Goal: Task Accomplishment & Management: Manage account settings

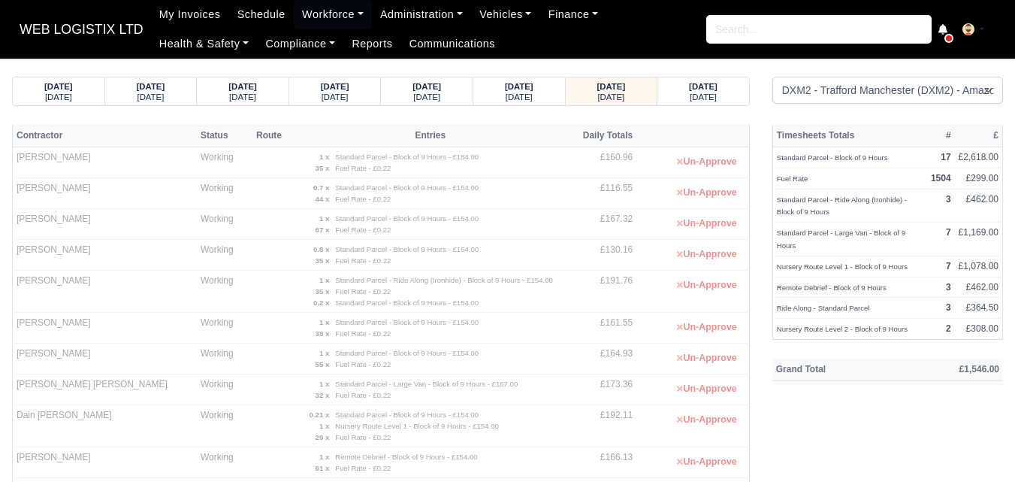
select select "1"
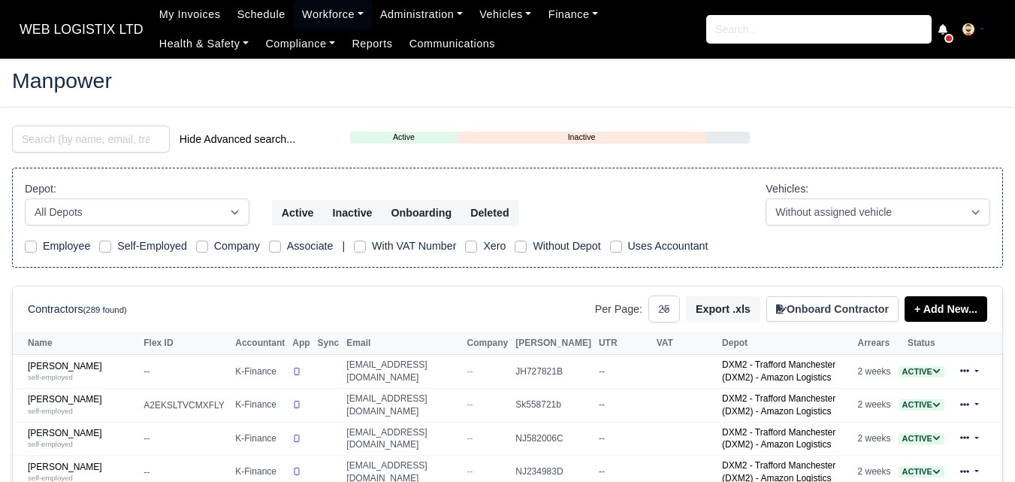
select select "25"
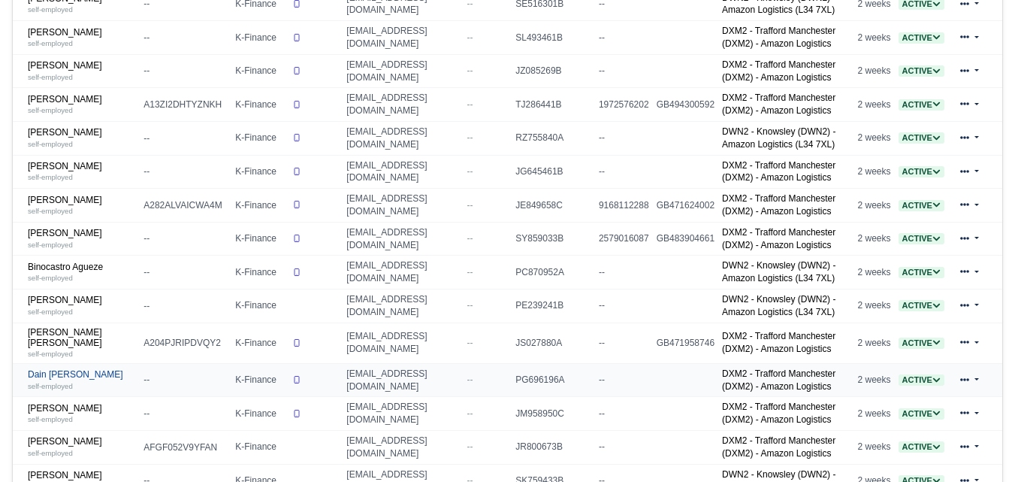
click at [103, 374] on link "Dain Keith Wareing self-employed" at bounding box center [82, 380] width 108 height 22
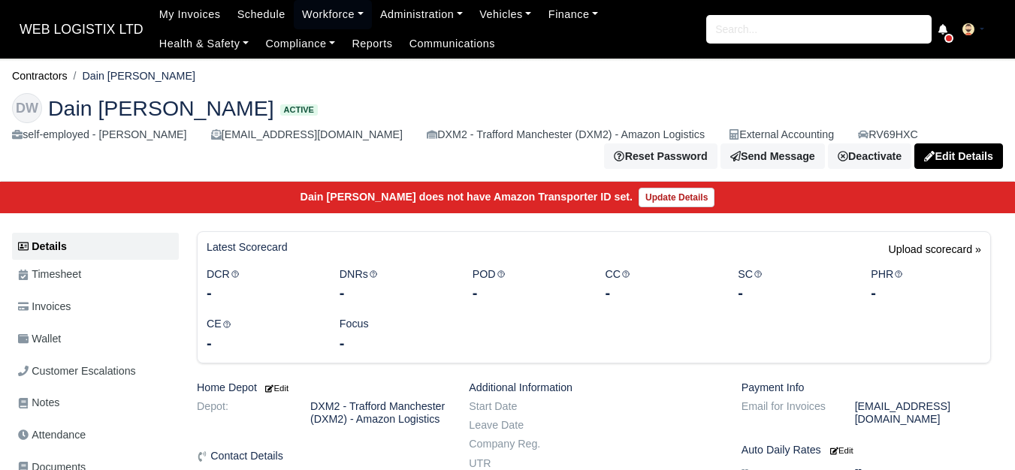
click at [97, 331] on link "Wallet" at bounding box center [95, 339] width 167 height 29
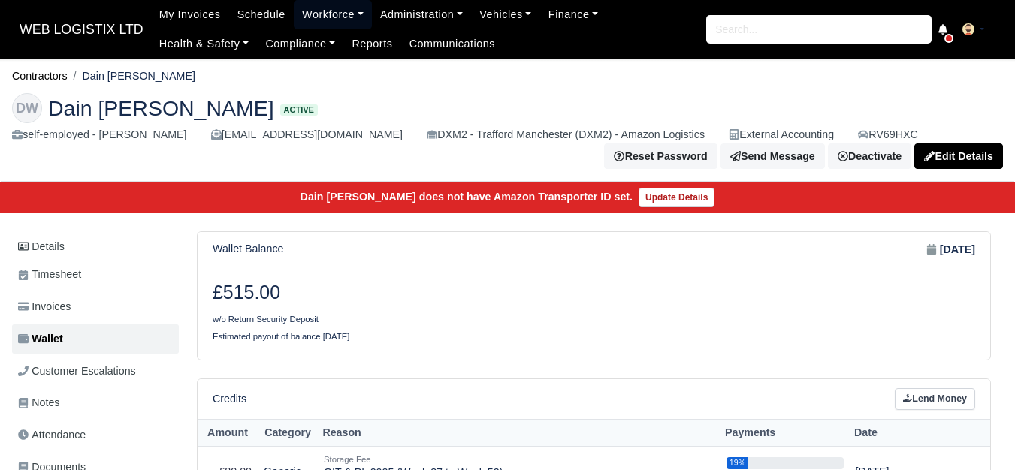
click at [334, 15] on link "Workforce" at bounding box center [333, 14] width 78 height 29
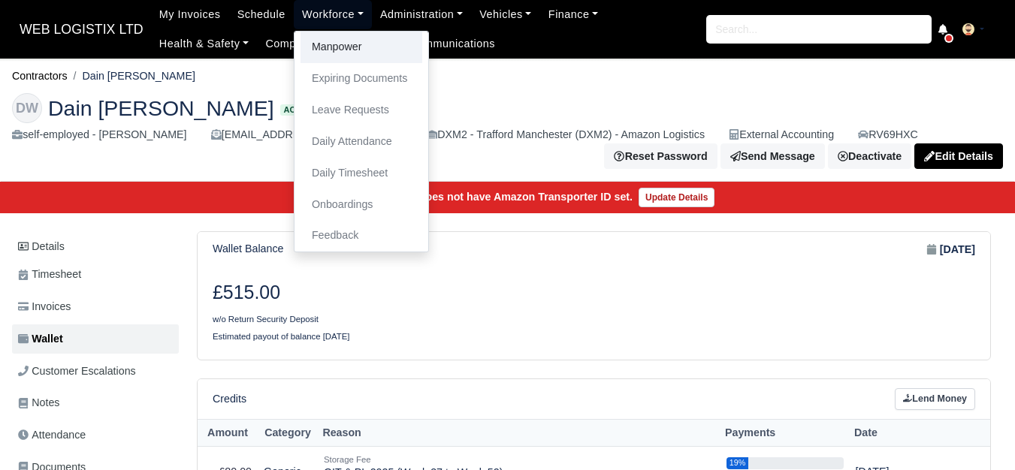
click at [310, 50] on link "Manpower" at bounding box center [362, 48] width 122 height 32
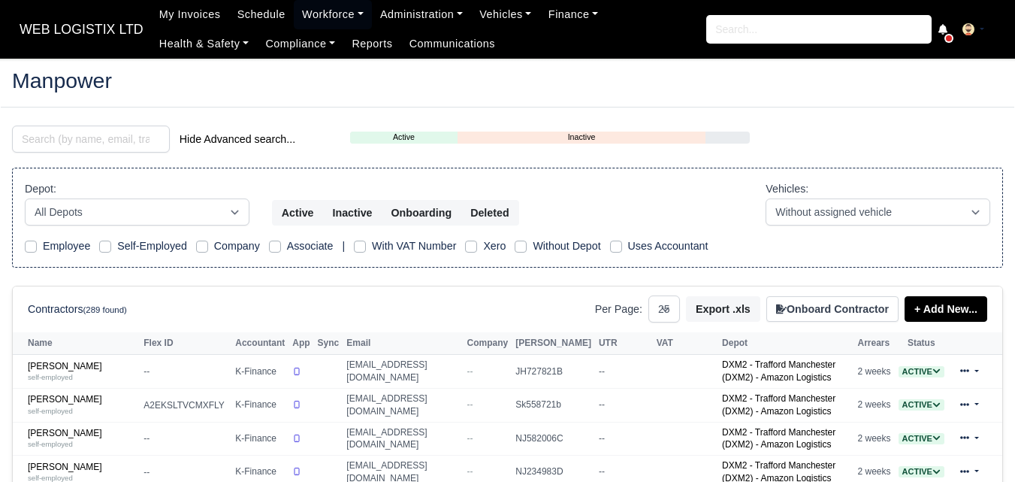
select select "25"
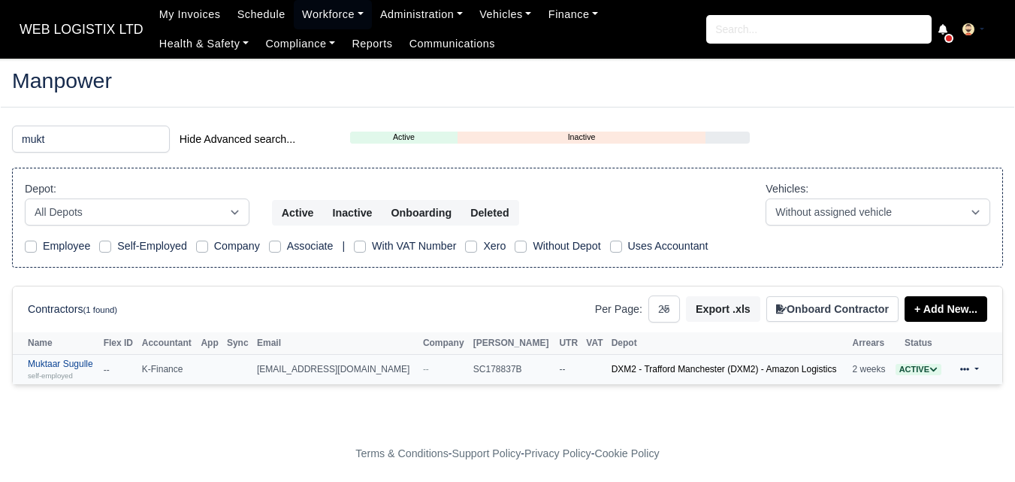
type input "mukt"
click at [39, 365] on link "Muktaar Sugulle self-employed" at bounding box center [62, 369] width 68 height 22
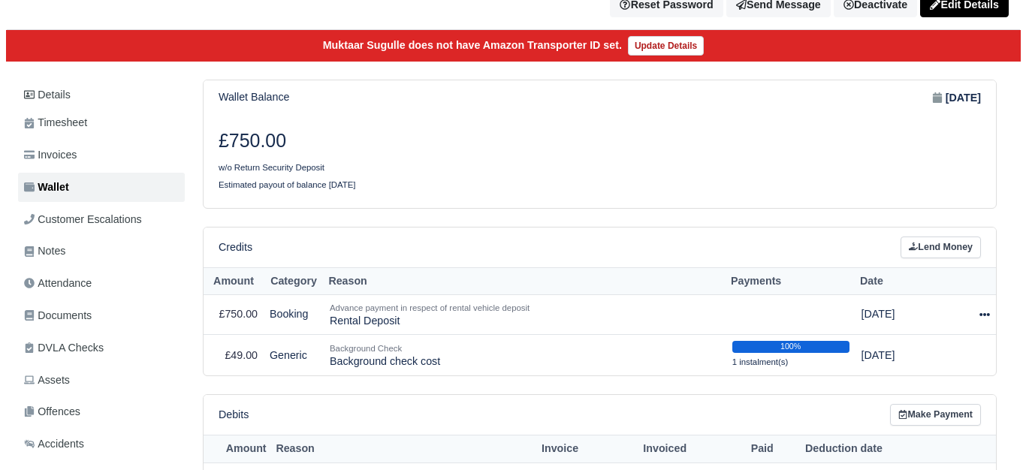
scroll to position [250, 0]
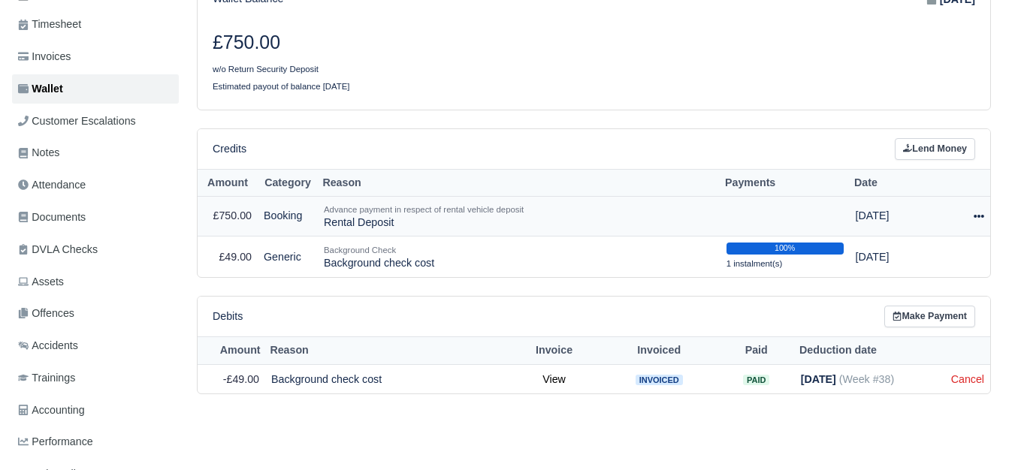
click at [978, 216] on icon at bounding box center [979, 216] width 11 height 11
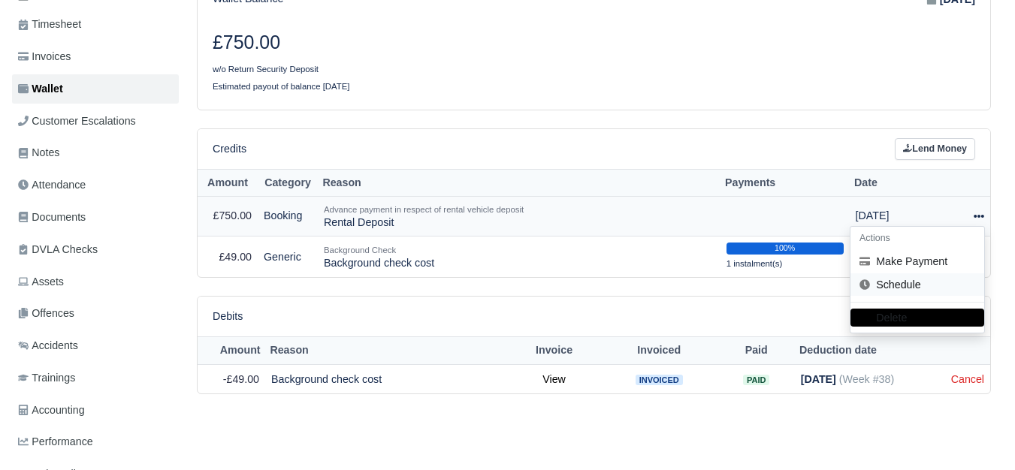
click at [896, 289] on link "Schedule" at bounding box center [918, 284] width 134 height 23
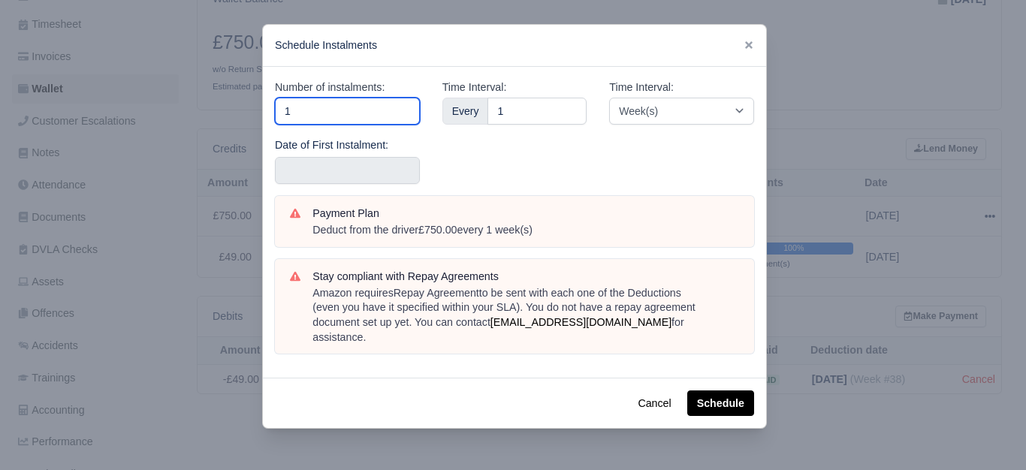
click at [350, 122] on input "1" at bounding box center [347, 111] width 145 height 27
type input "10"
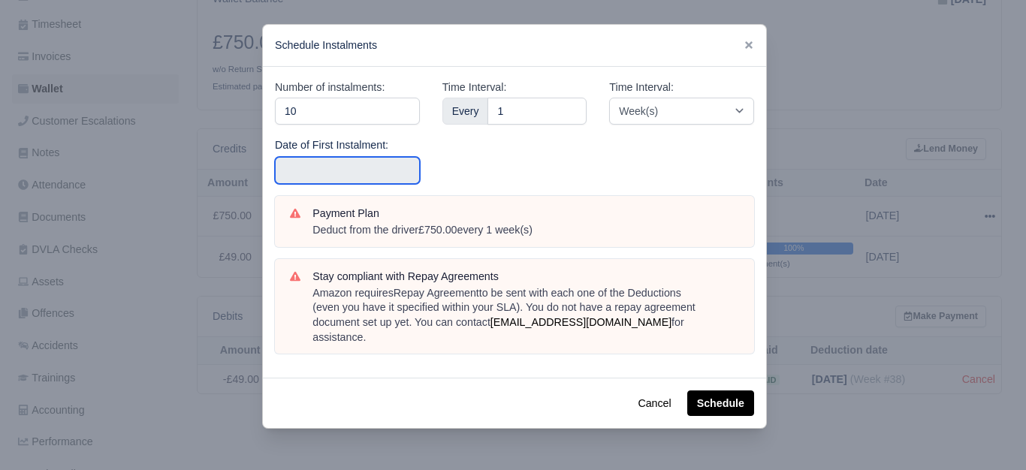
click at [308, 174] on input "text" at bounding box center [347, 170] width 145 height 27
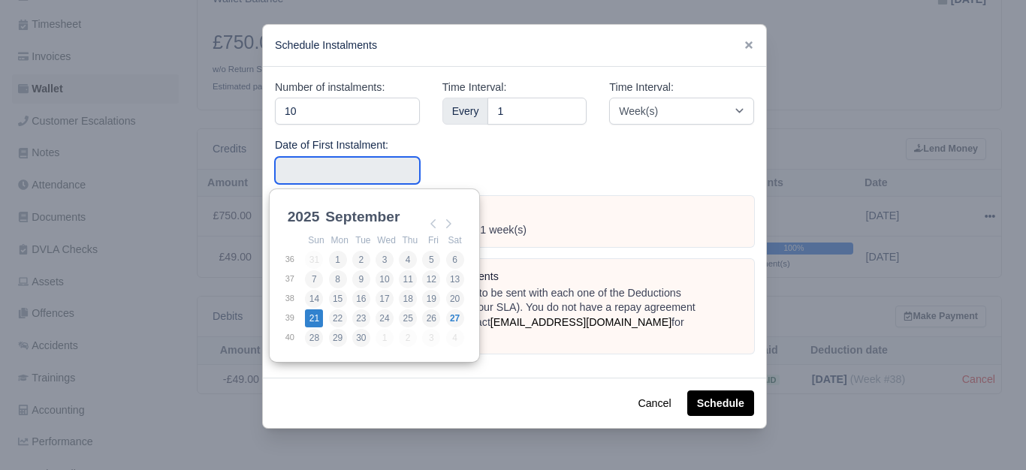
type input "2025-09-21"
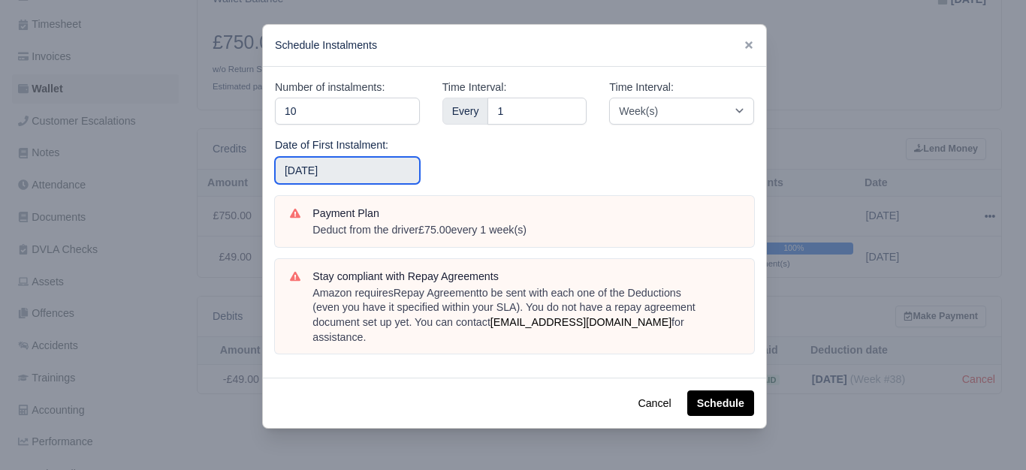
click at [340, 161] on input "2025-09-21" at bounding box center [347, 170] width 145 height 27
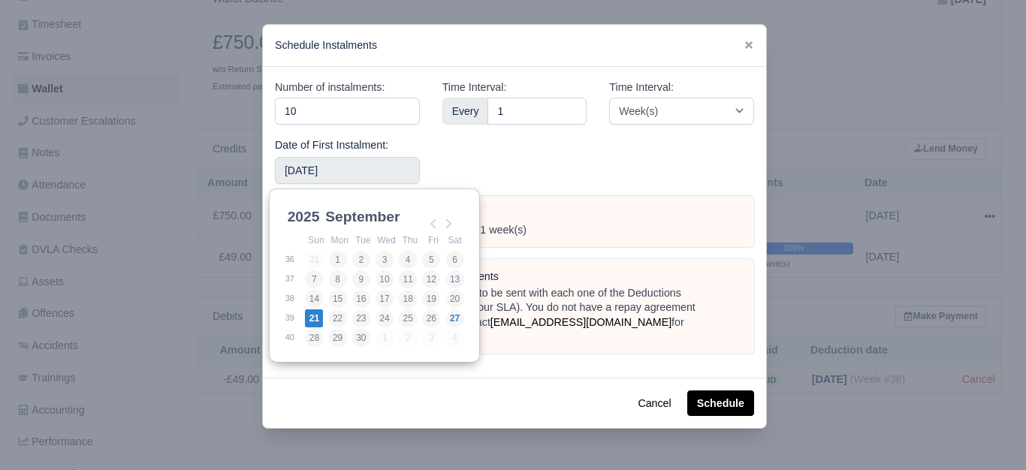
click at [648, 162] on div "Time Interval: Week(s) Month(s)" at bounding box center [682, 137] width 168 height 117
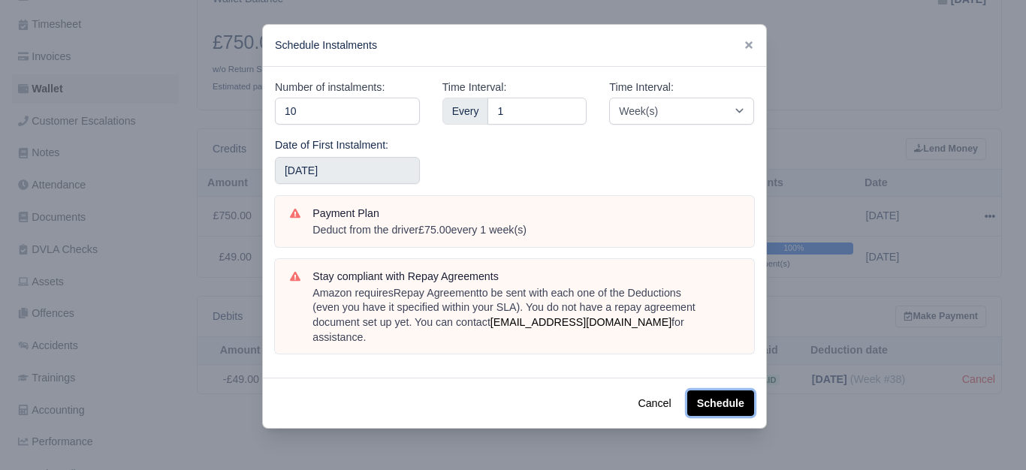
click at [721, 397] on button "Schedule" at bounding box center [720, 404] width 67 height 26
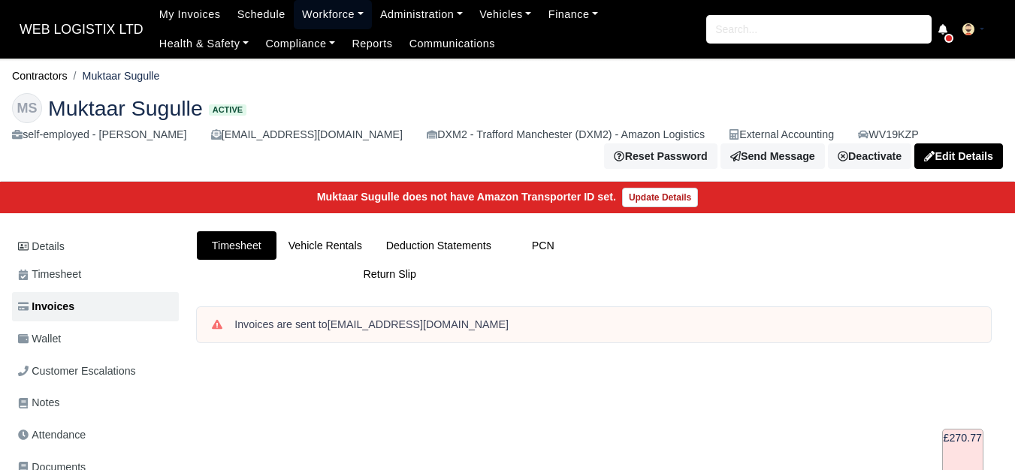
click at [307, 16] on link "Workforce" at bounding box center [333, 14] width 78 height 29
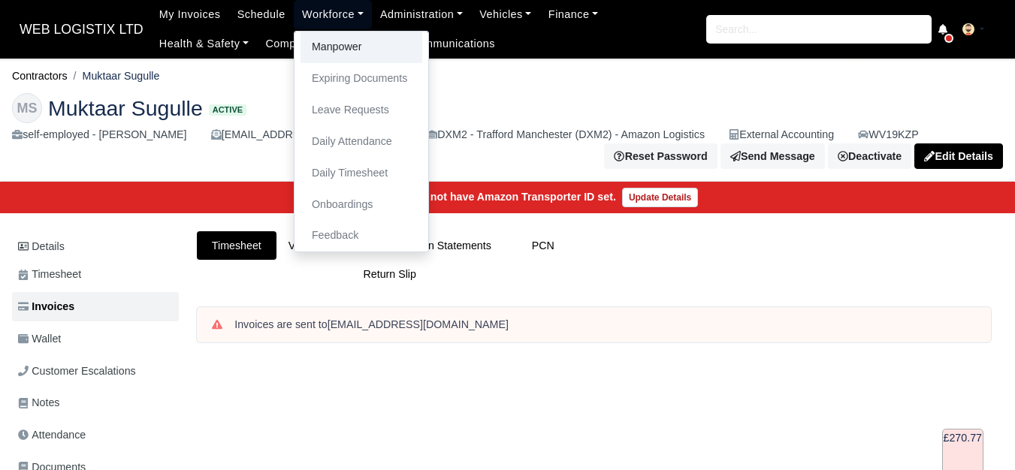
click at [307, 44] on link "Manpower" at bounding box center [362, 48] width 122 height 32
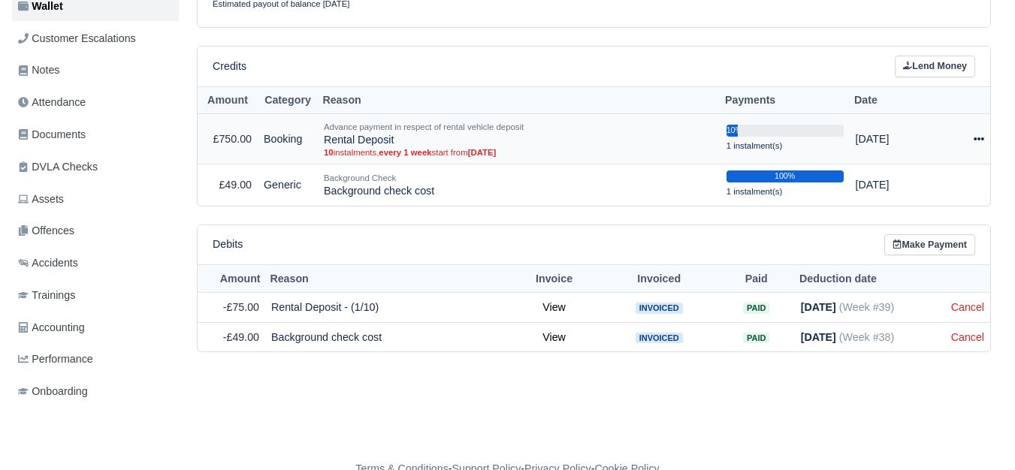
scroll to position [367, 0]
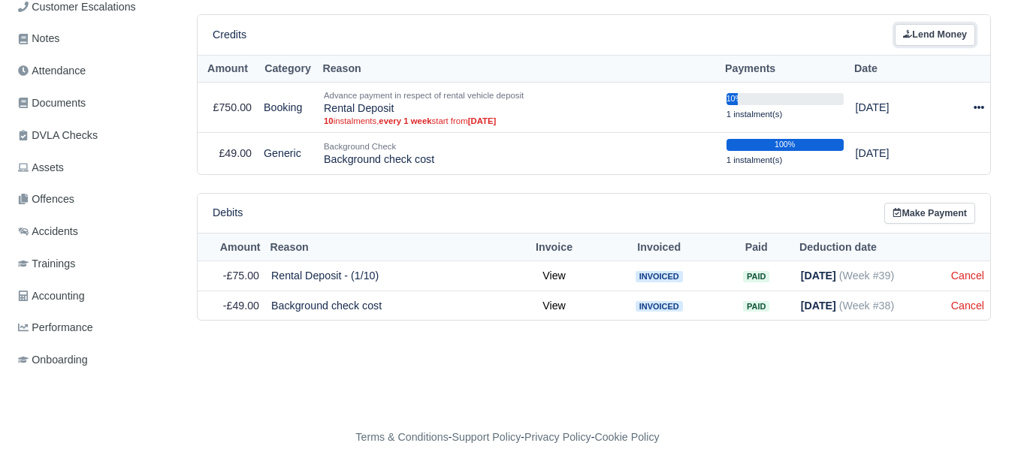
click at [931, 26] on link "Lend Money" at bounding box center [935, 35] width 80 height 22
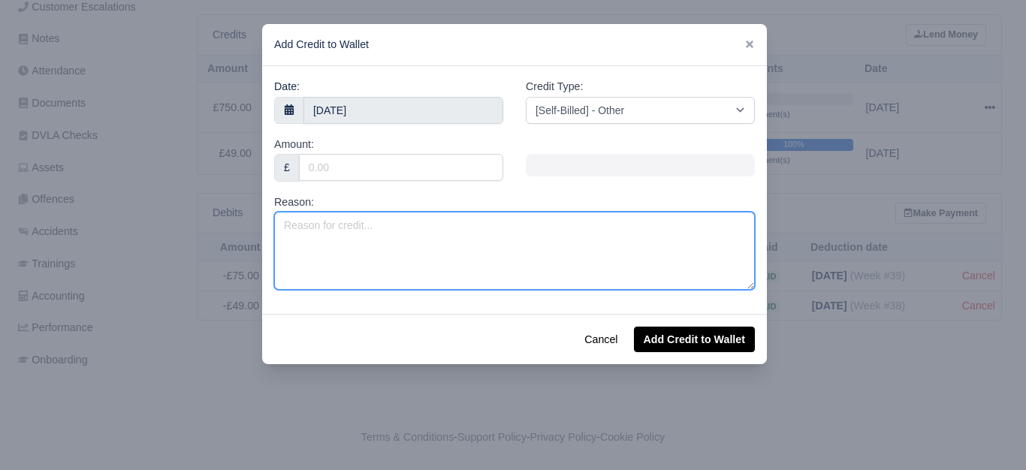
click at [385, 243] on textarea "Reason:" at bounding box center [514, 251] width 481 height 78
paste textarea "PL 2025 (Week 38 to Week 52)"
click at [359, 229] on textarea "PL 2025 (Week 38 to Week 52)" at bounding box center [514, 251] width 481 height 78
type textarea "PL 2025 (Week 39 to Week 52)"
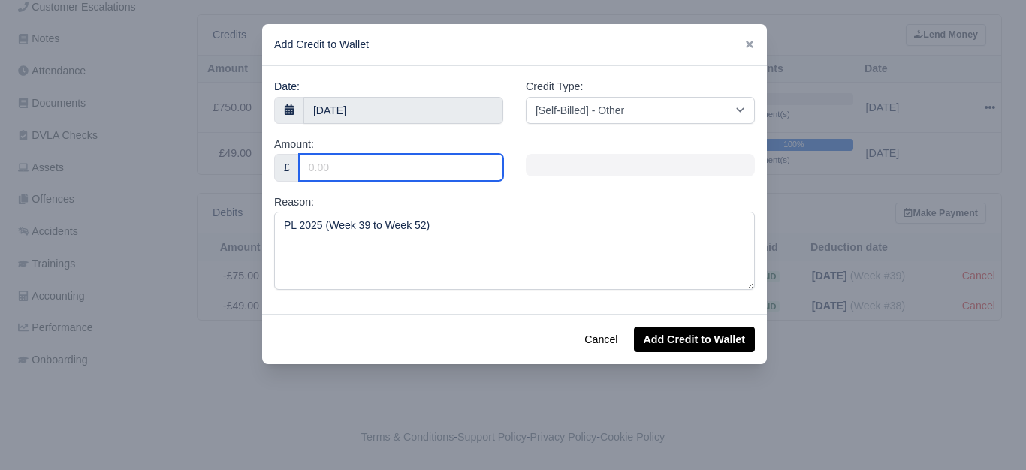
click at [341, 173] on input "Amount:" at bounding box center [401, 167] width 204 height 27
type input "70"
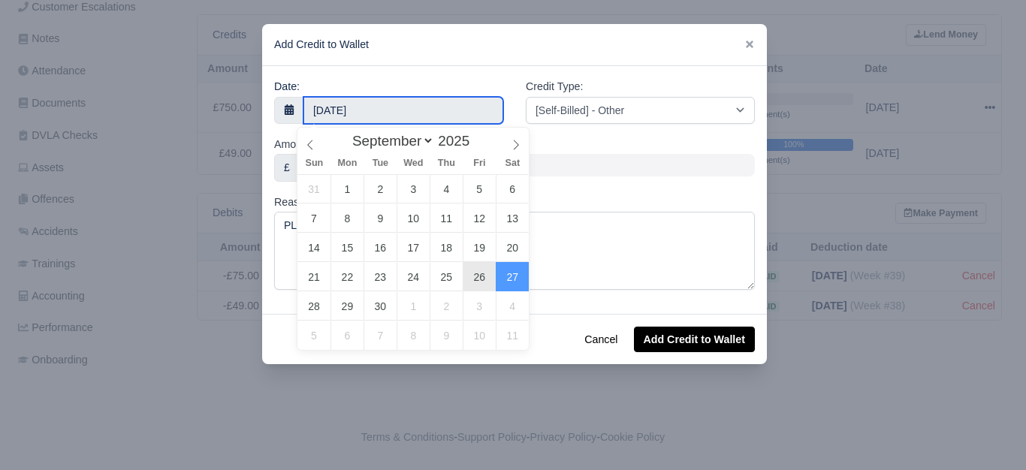
type input "26 September 2025"
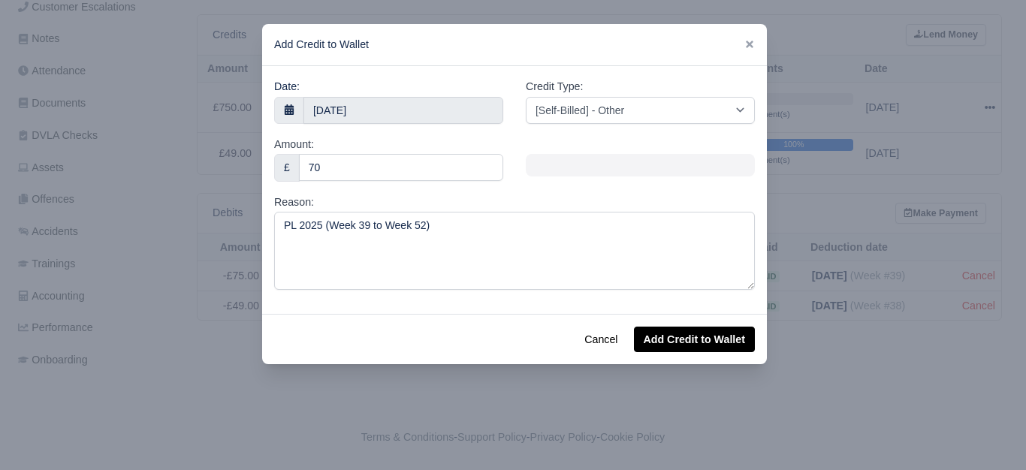
click at [573, 93] on label "Credit Type:" at bounding box center [554, 86] width 57 height 17
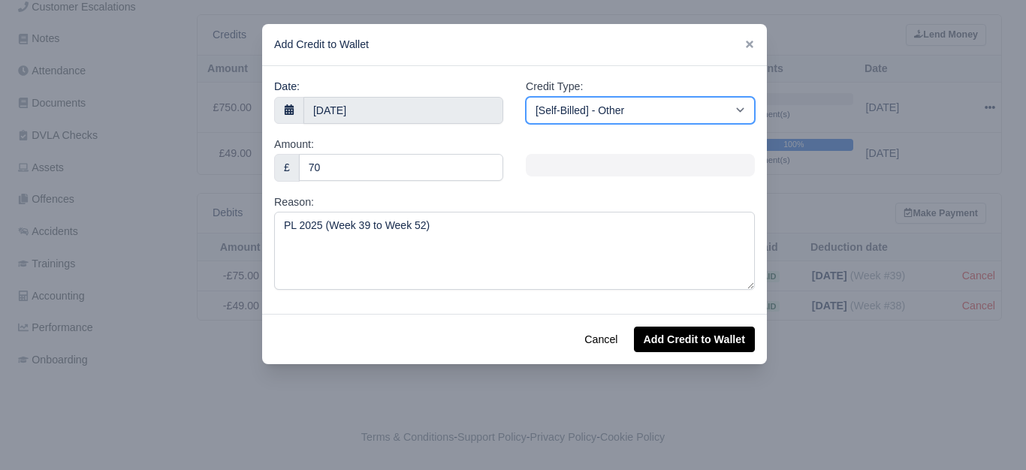
click at [573, 97] on select "[Self-Billed] - Other [Self-Billed] - Negative Invoice [Self-Billed] - Keychain…" at bounding box center [640, 110] width 229 height 27
click at [574, 112] on select "[Self-Billed] - Other [Self-Billed] - Negative Invoice [Self-Billed] - Keychain…" at bounding box center [640, 110] width 229 height 27
click at [526, 97] on select "[Self-Billed] - Other [Self-Billed] - Negative Invoice [Self-Billed] - Keychain…" at bounding box center [640, 110] width 229 height 27
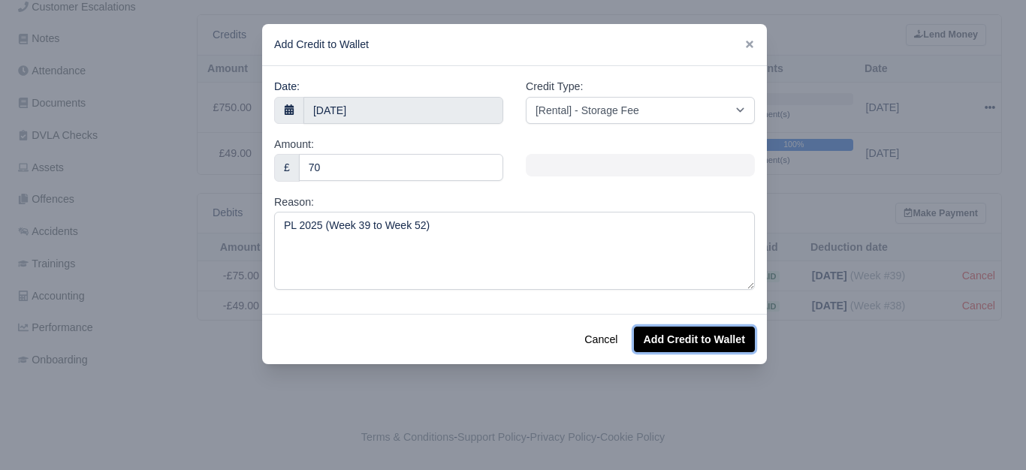
click at [685, 337] on button "Add Credit to Wallet" at bounding box center [694, 340] width 121 height 26
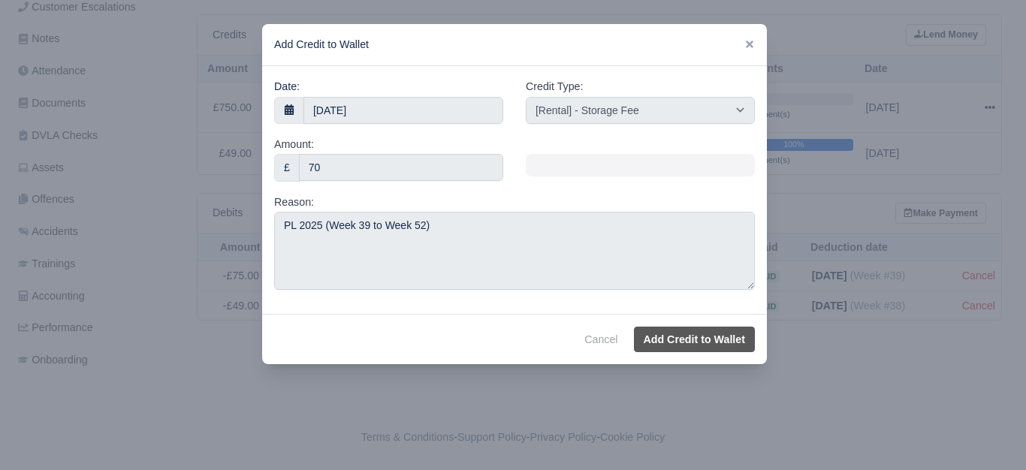
select select "other"
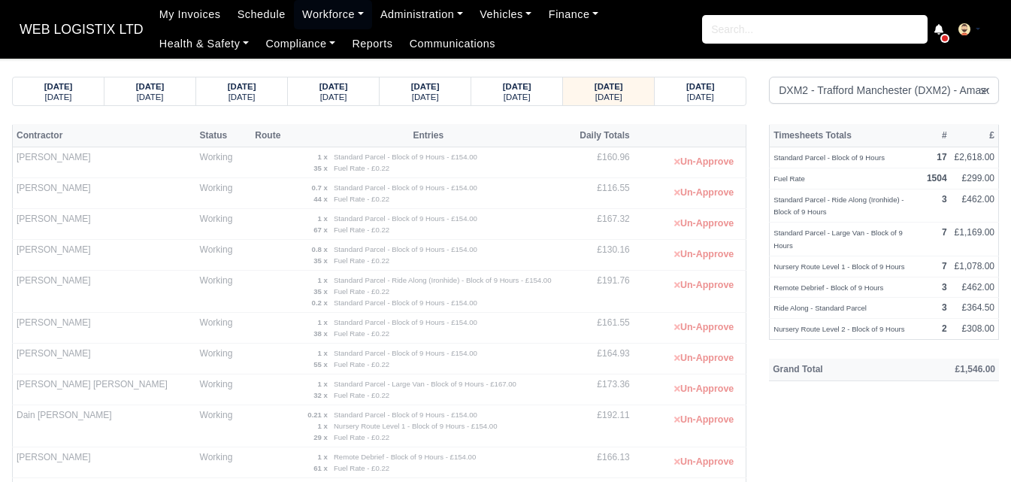
select select "1"
click at [319, 0] on link "Workforce" at bounding box center [333, 14] width 78 height 29
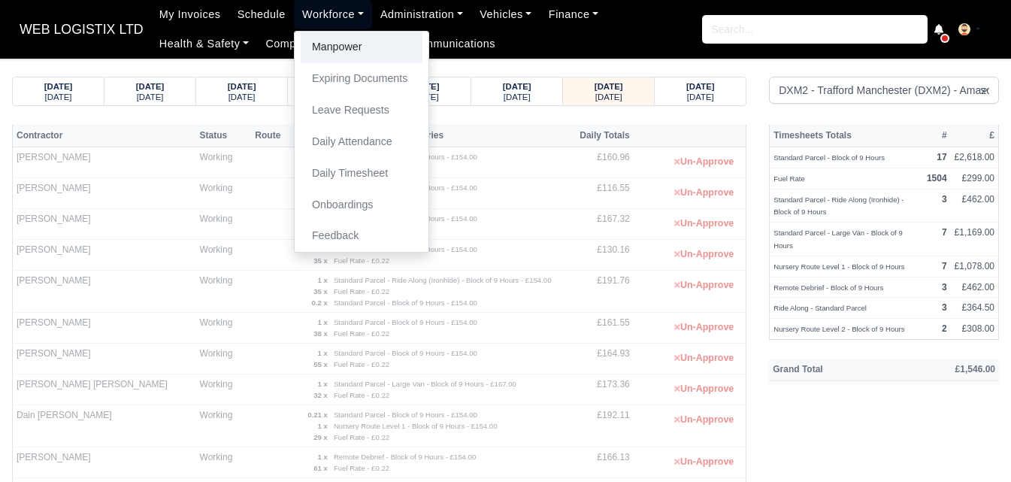
click at [304, 44] on link "Manpower" at bounding box center [362, 48] width 122 height 32
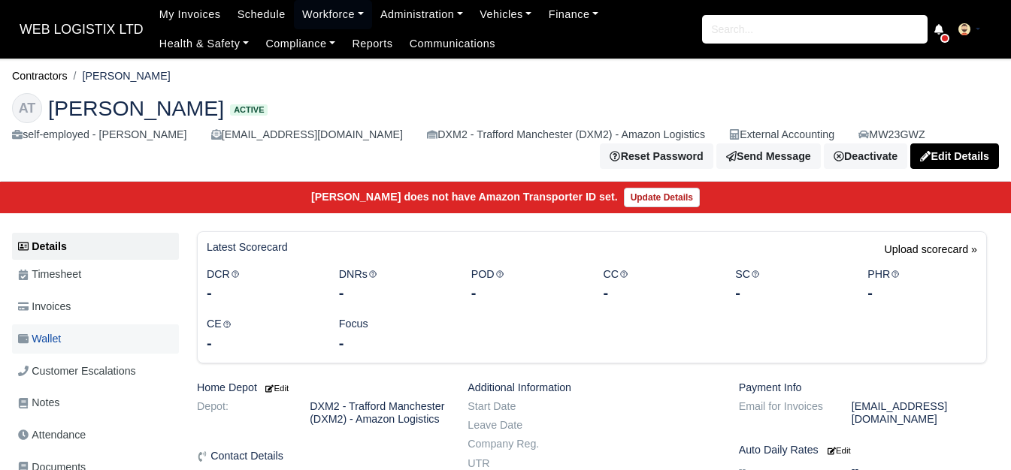
click at [91, 340] on link "Wallet" at bounding box center [95, 339] width 167 height 29
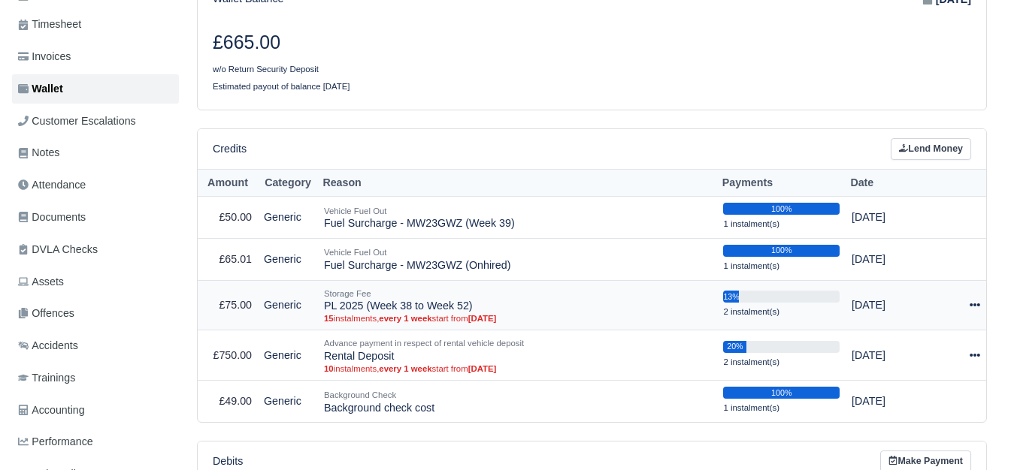
scroll to position [250, 0]
drag, startPoint x: 322, startPoint y: 311, endPoint x: 476, endPoint y: 312, distance: 153.3
click at [476, 312] on td "Storage Fee PL 2025 (Week 38 to Week 52) 15 instalments, every 1 week start fro…" at bounding box center [517, 305] width 399 height 50
copy td "PL 2025 (Week 38 to Week 52)"
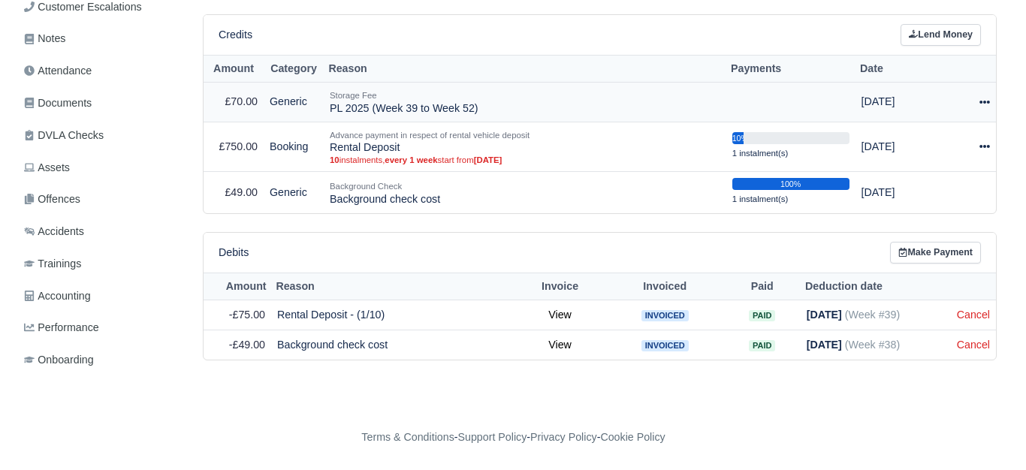
scroll to position [367, 0]
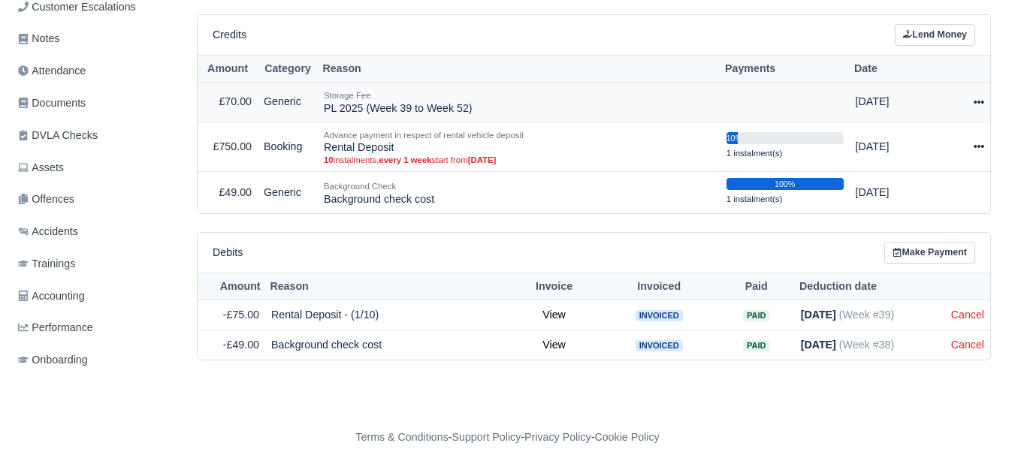
click at [983, 103] on icon at bounding box center [979, 102] width 11 height 3
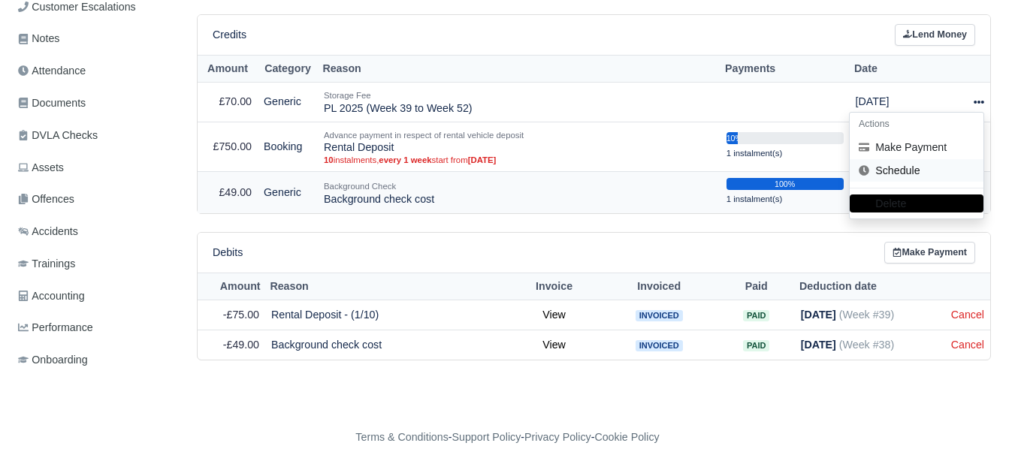
click at [913, 172] on link "Schedule" at bounding box center [917, 170] width 134 height 23
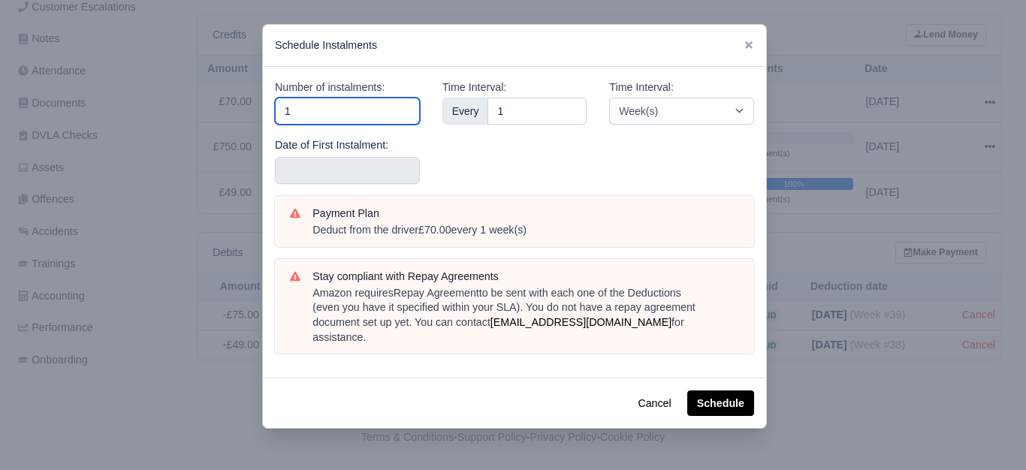
click at [349, 119] on input "1" at bounding box center [347, 111] width 145 height 27
type input "14"
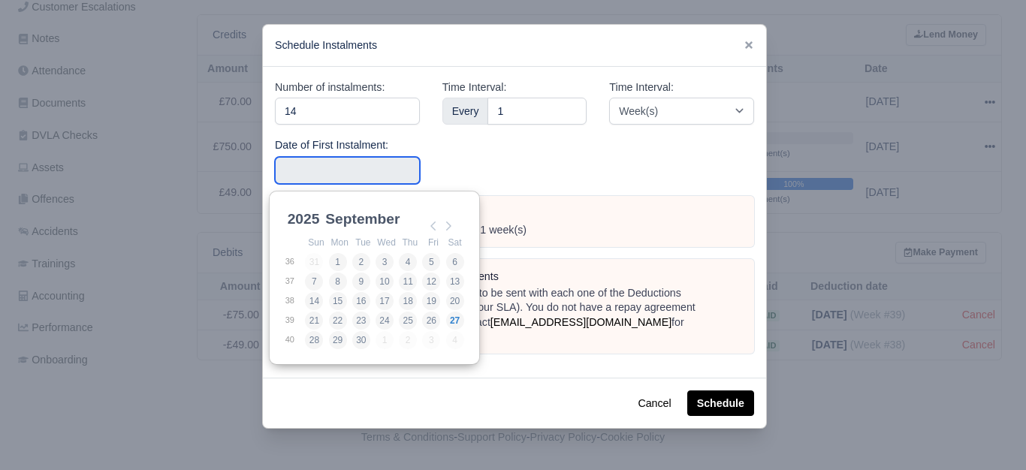
click at [352, 166] on input "Use the arrow keys to pick a date" at bounding box center [347, 170] width 145 height 27
type input "2025-09-21"
click at [370, 163] on input "2025-09-21" at bounding box center [347, 170] width 145 height 27
click at [522, 163] on div "Time Interval: Every 1" at bounding box center [515, 137] width 168 height 117
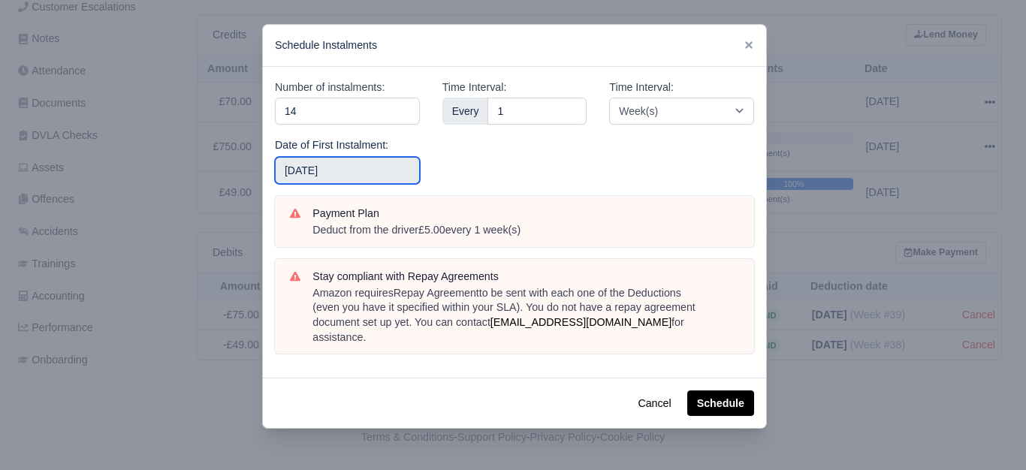
click at [393, 177] on input "2025-09-21" at bounding box center [347, 170] width 145 height 27
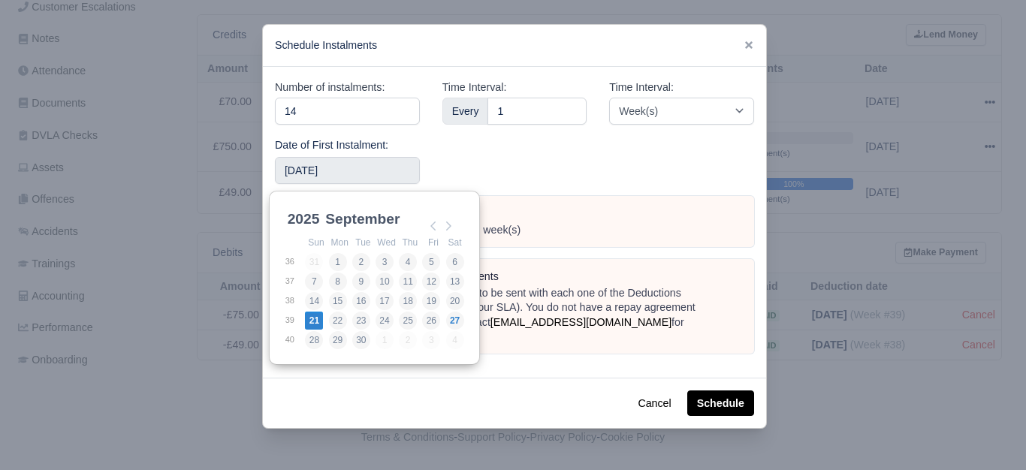
click at [509, 173] on div "Time Interval: Every 1" at bounding box center [515, 137] width 168 height 117
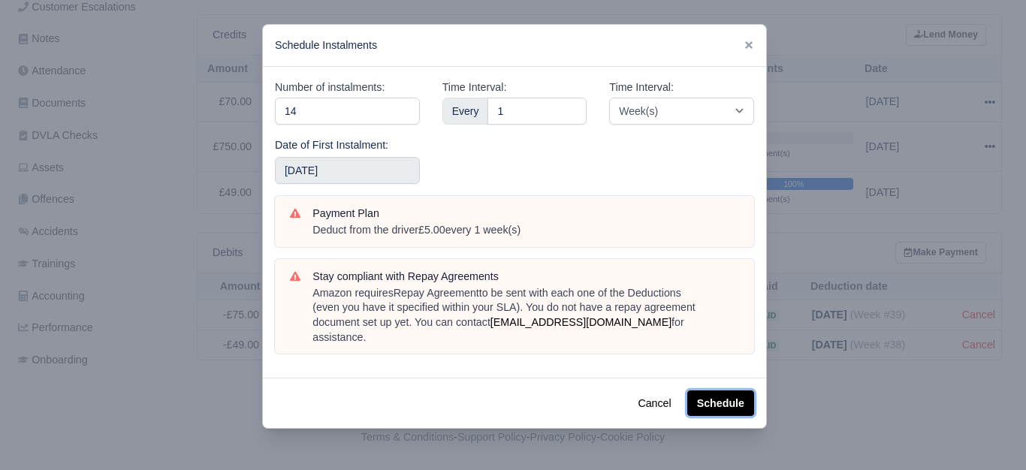
click at [725, 391] on button "Schedule" at bounding box center [720, 404] width 67 height 26
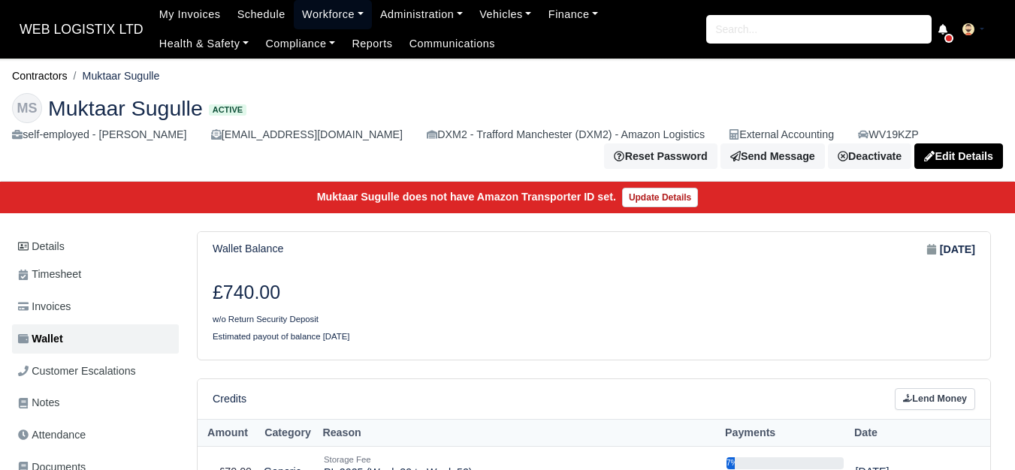
drag, startPoint x: 296, startPoint y: 16, endPoint x: 305, endPoint y: 43, distance: 28.5
click at [296, 16] on link "Workforce" at bounding box center [333, 14] width 78 height 29
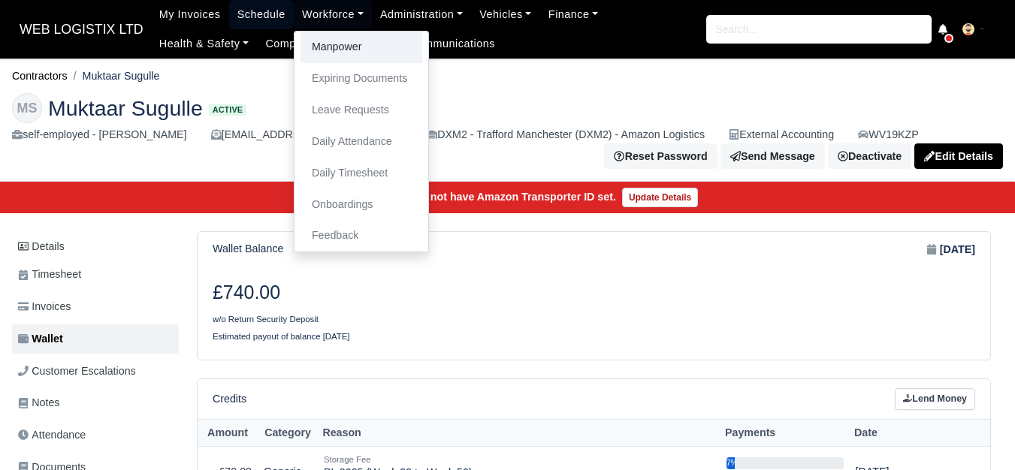
drag, startPoint x: 306, startPoint y: 46, endPoint x: 267, endPoint y: 26, distance: 43.7
click at [307, 46] on link "Manpower" at bounding box center [362, 48] width 122 height 32
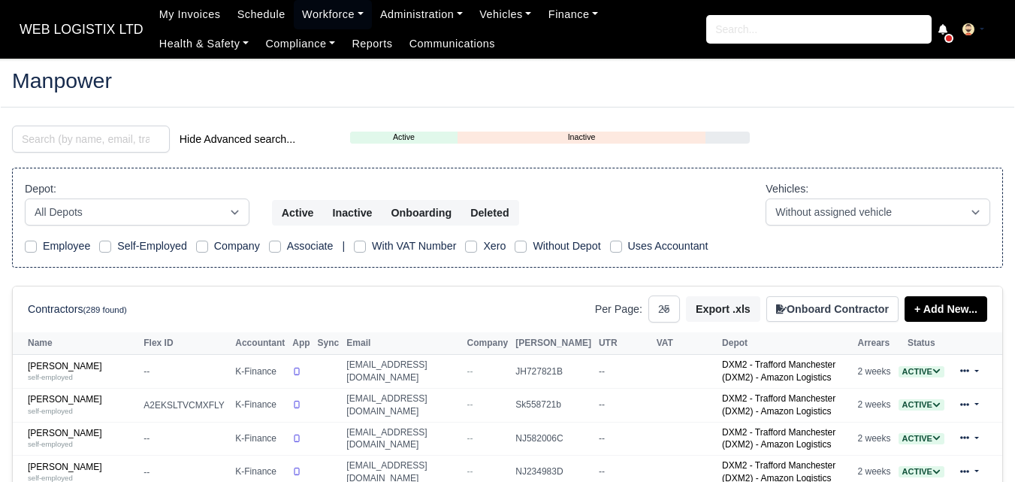
select select "25"
click at [75, 129] on input "search" at bounding box center [91, 138] width 158 height 27
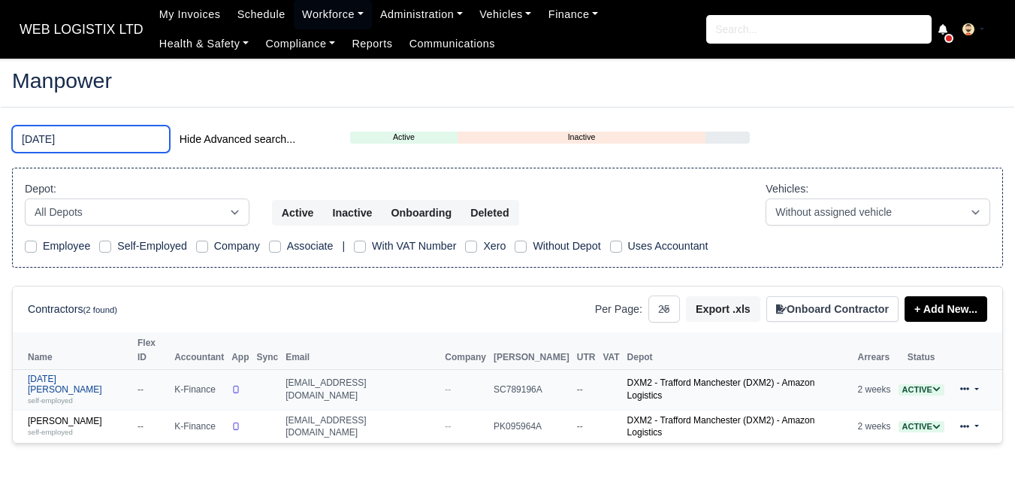
type input "raja"
click at [71, 373] on link "Raja Mudassar Javed self-employed" at bounding box center [79, 389] width 102 height 32
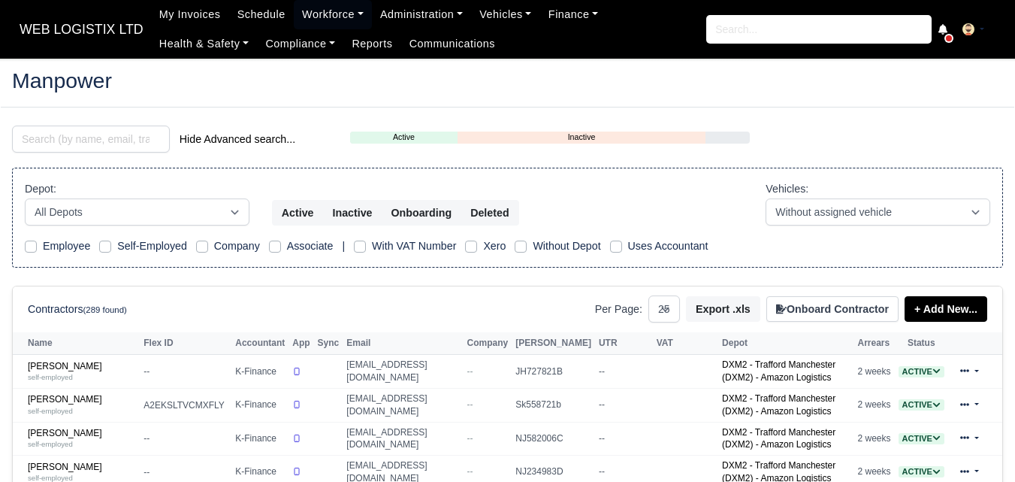
select select "25"
click at [117, 144] on input "search" at bounding box center [91, 138] width 158 height 27
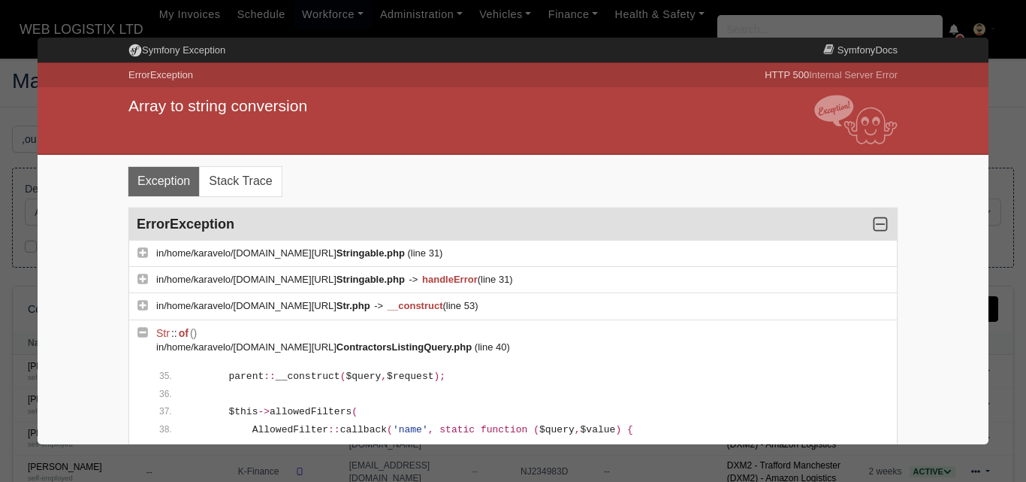
click at [0, 173] on div at bounding box center [513, 241] width 1026 height 482
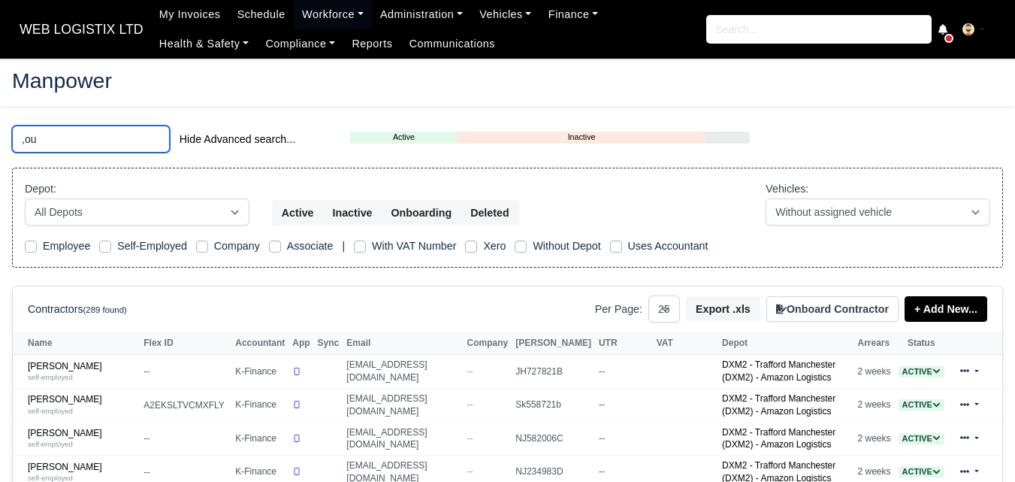
click at [66, 138] on input ",ou" at bounding box center [91, 138] width 158 height 27
type input ","
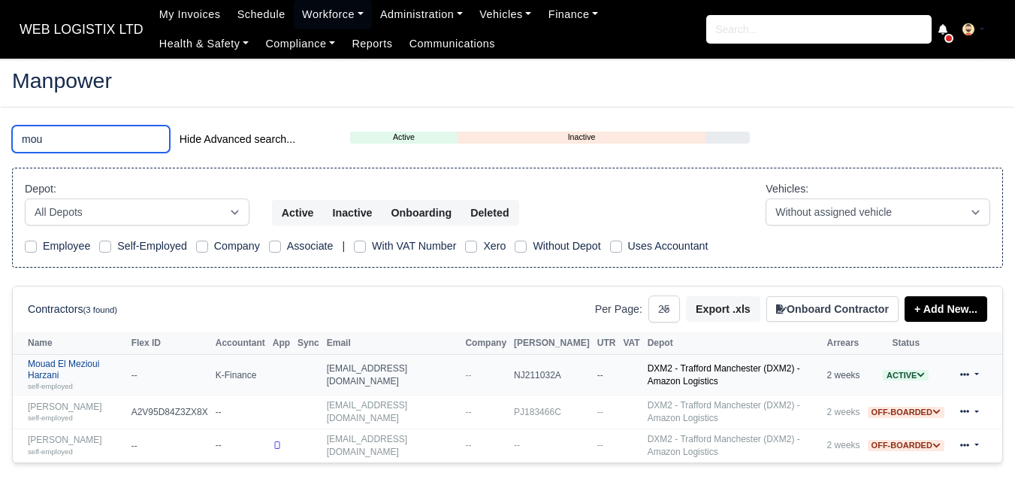
type input "mou"
click at [86, 367] on link "Mouad El Mezioui Harzani self-employed" at bounding box center [76, 374] width 96 height 32
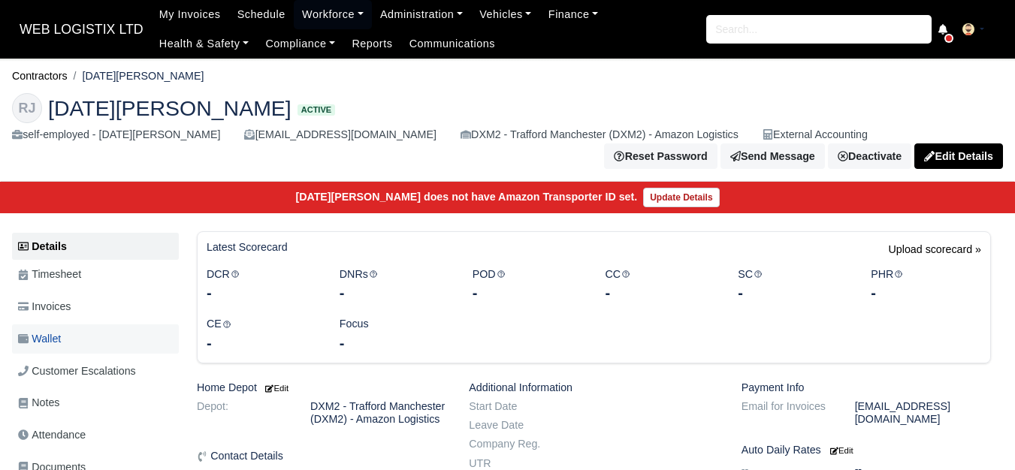
click at [110, 334] on link "Wallet" at bounding box center [95, 339] width 167 height 29
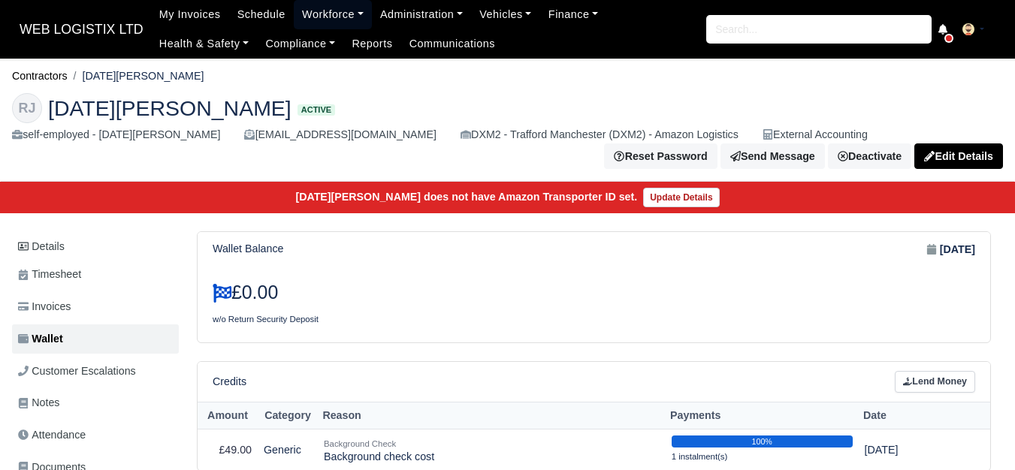
click at [311, 14] on link "Workforce" at bounding box center [333, 14] width 78 height 29
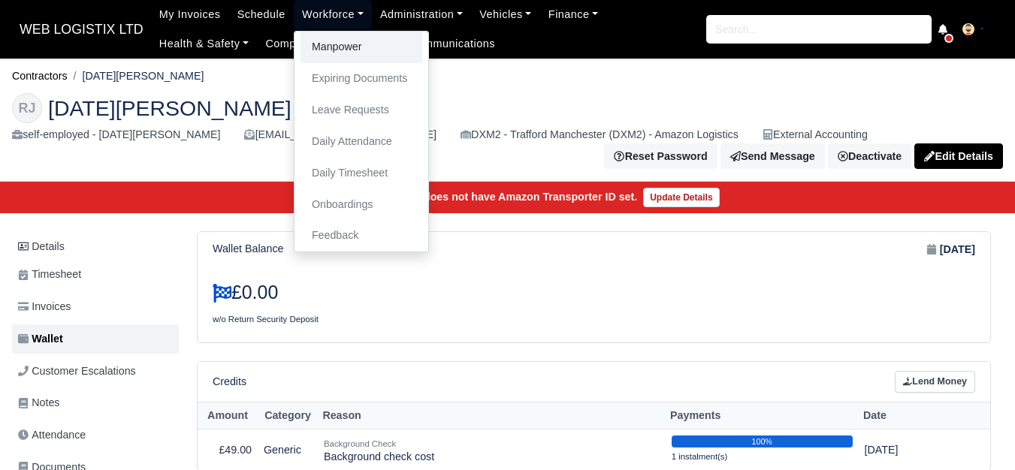
click at [314, 46] on link "Manpower" at bounding box center [362, 48] width 122 height 32
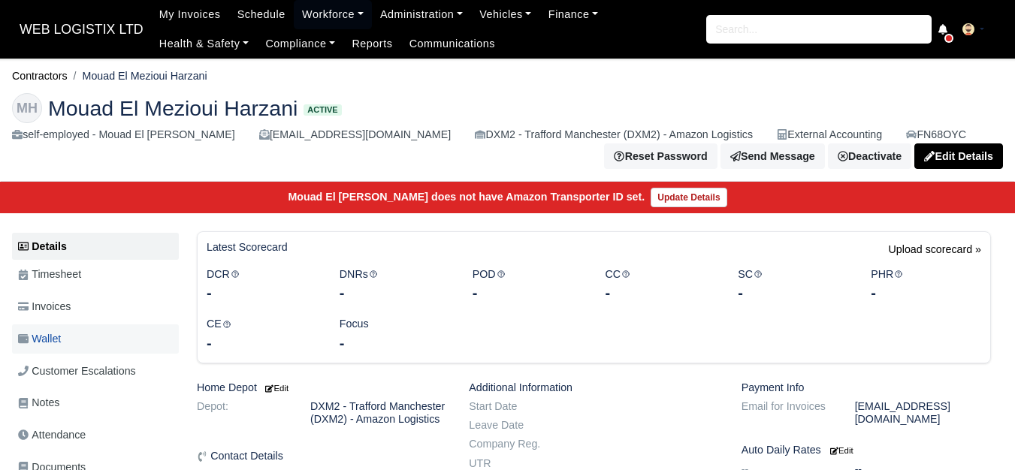
click at [108, 346] on link "Wallet" at bounding box center [95, 339] width 167 height 29
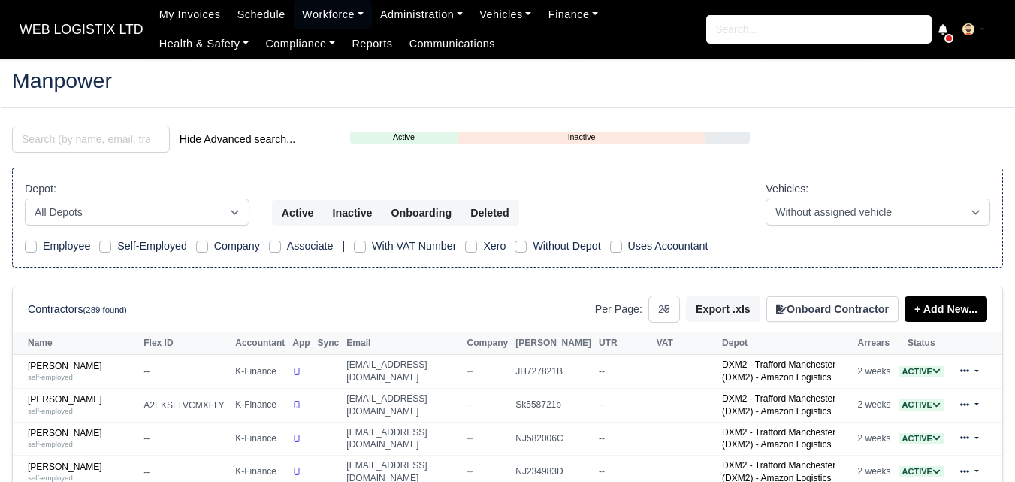
select select "25"
click at [80, 134] on input "search" at bounding box center [91, 138] width 158 height 27
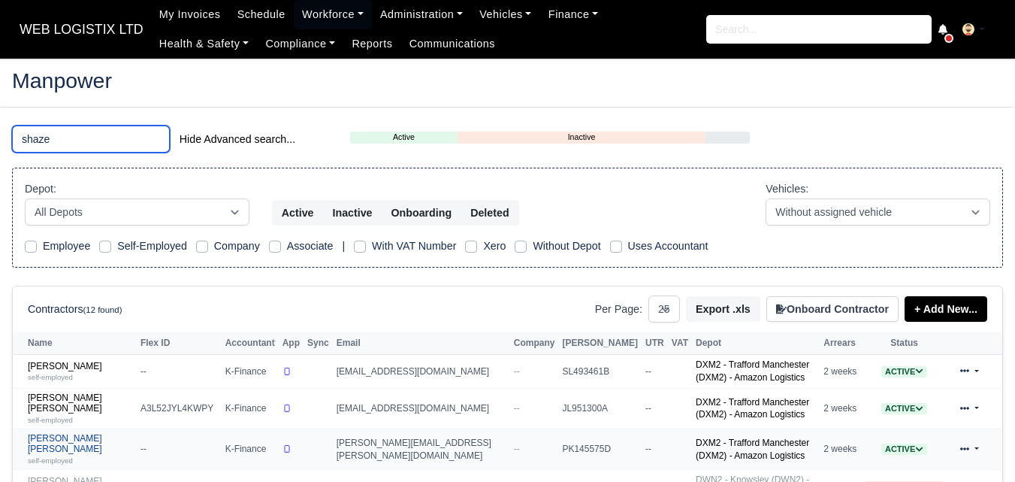
type input "shaze"
click at [57, 434] on link "Shazeb Ali Khalid self-employed" at bounding box center [80, 449] width 105 height 32
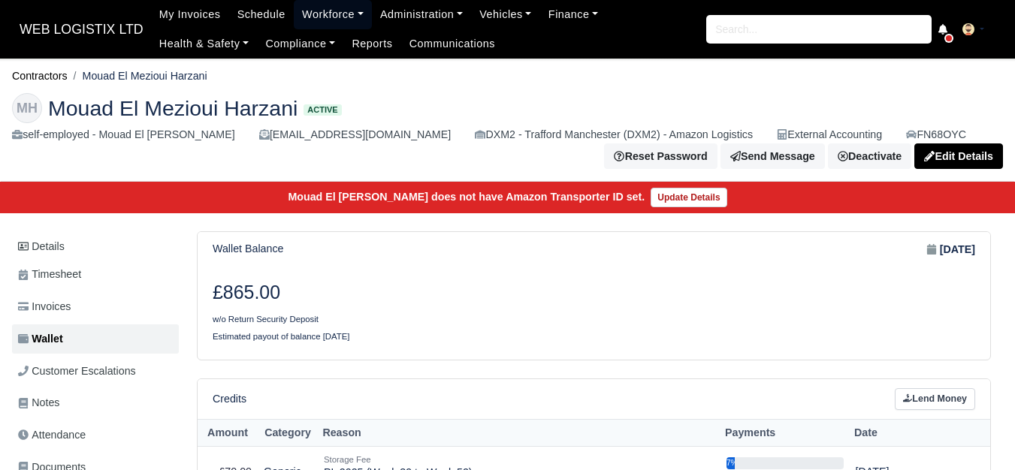
click at [323, 13] on link "Workforce" at bounding box center [333, 14] width 78 height 29
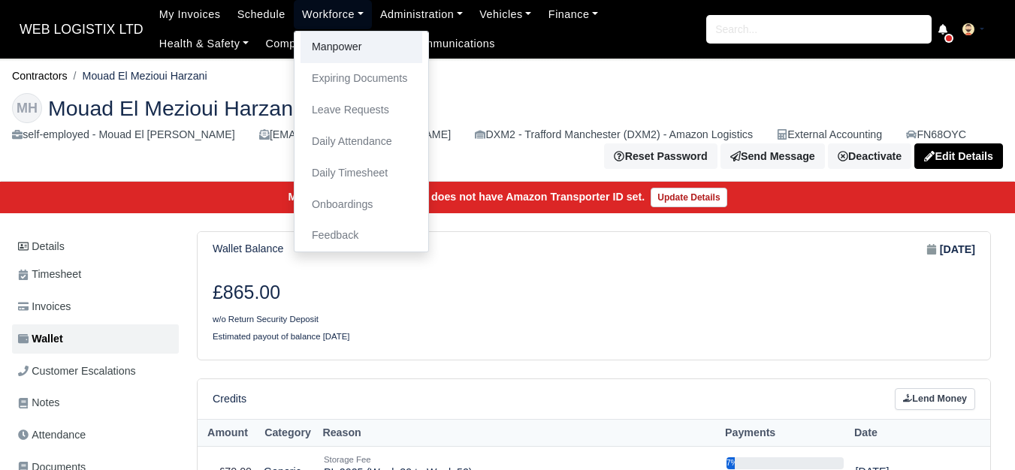
click at [337, 50] on link "Manpower" at bounding box center [362, 48] width 122 height 32
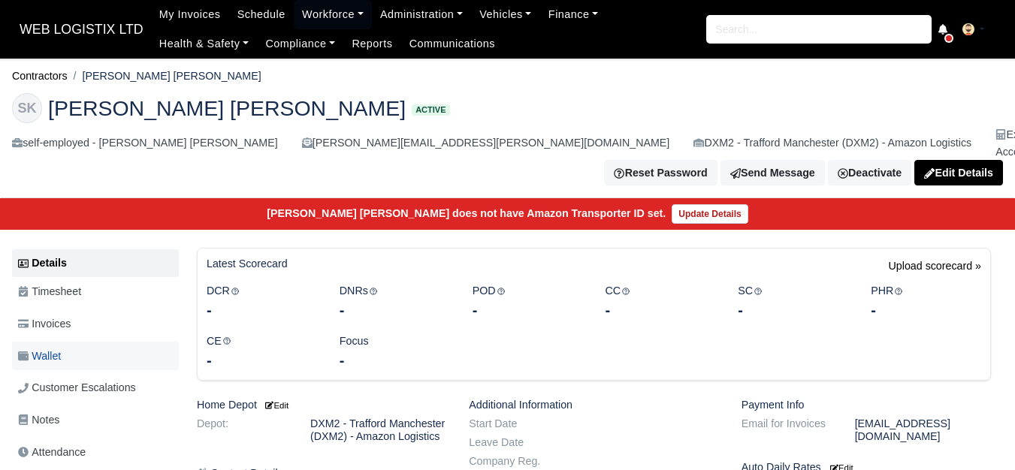
click at [61, 348] on span "Wallet" at bounding box center [39, 356] width 43 height 17
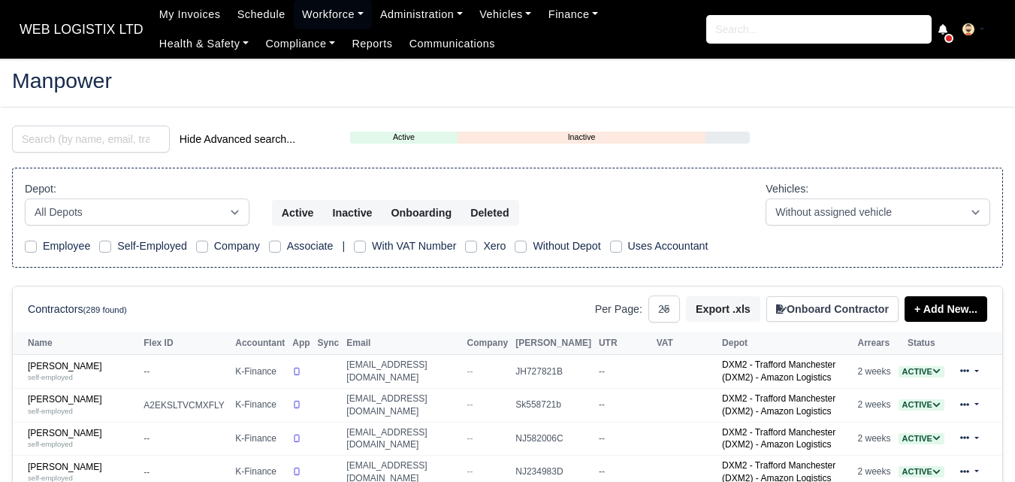
select select "25"
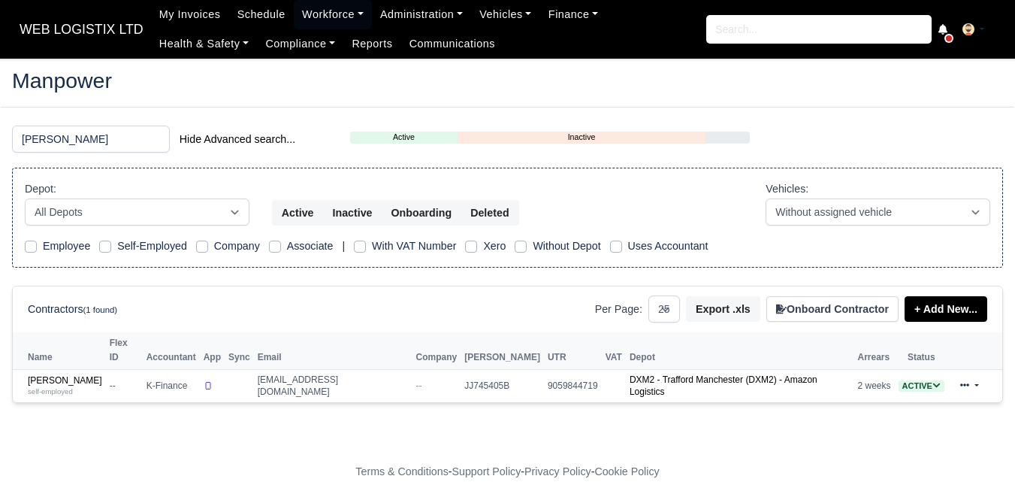
type input "sean mu"
click at [70, 397] on div "sean mu Hide Advanced search... Active Inactive Onboarding Depot: All Depots Am…" at bounding box center [508, 273] width 1014 height 296
click at [68, 375] on link "Sean Mulligan self-employed" at bounding box center [65, 386] width 74 height 22
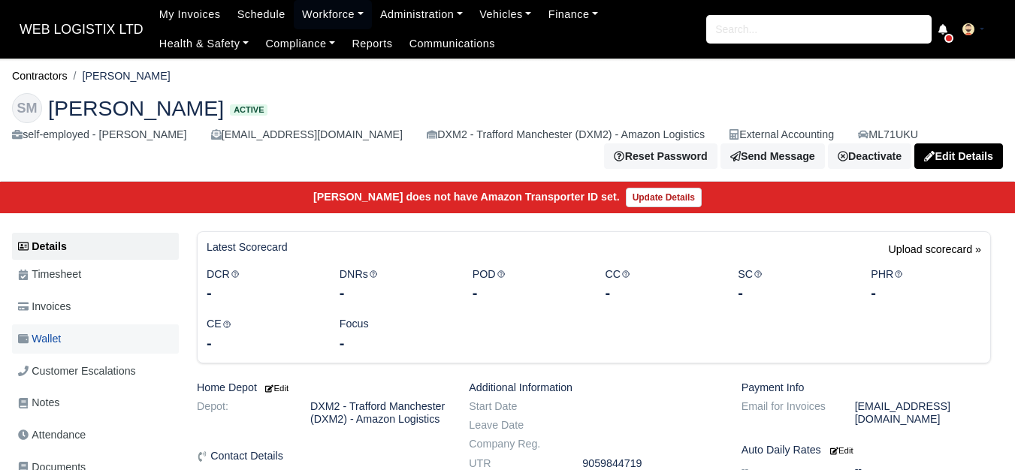
click at [42, 342] on span "Wallet" at bounding box center [39, 339] width 43 height 17
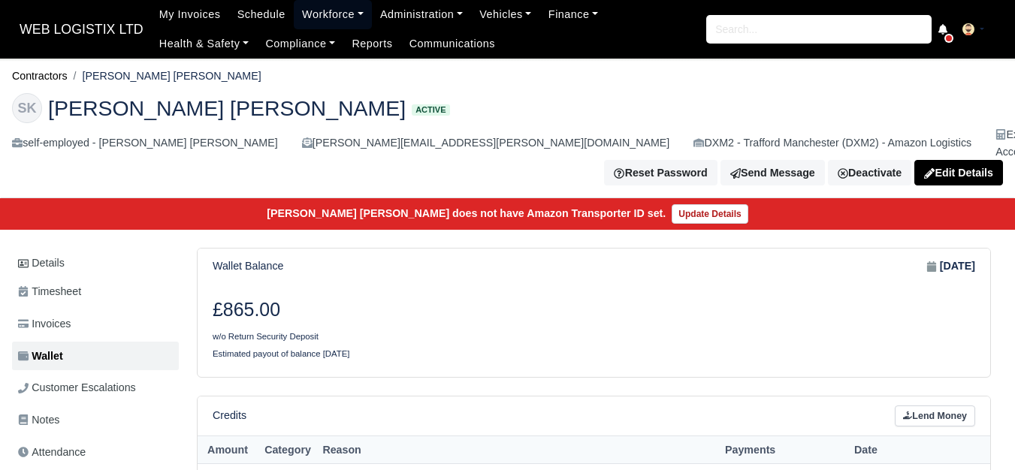
click at [308, 18] on link "Workforce" at bounding box center [333, 14] width 78 height 29
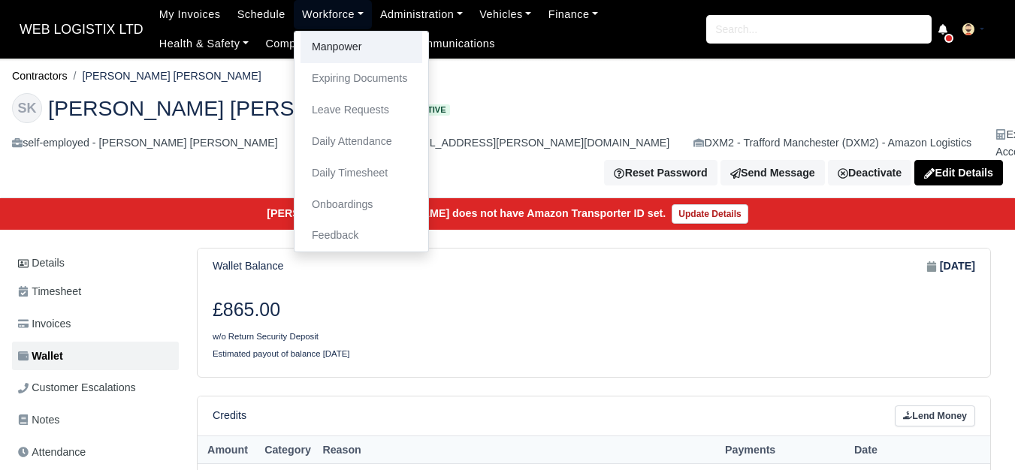
click at [320, 56] on link "Manpower" at bounding box center [362, 48] width 122 height 32
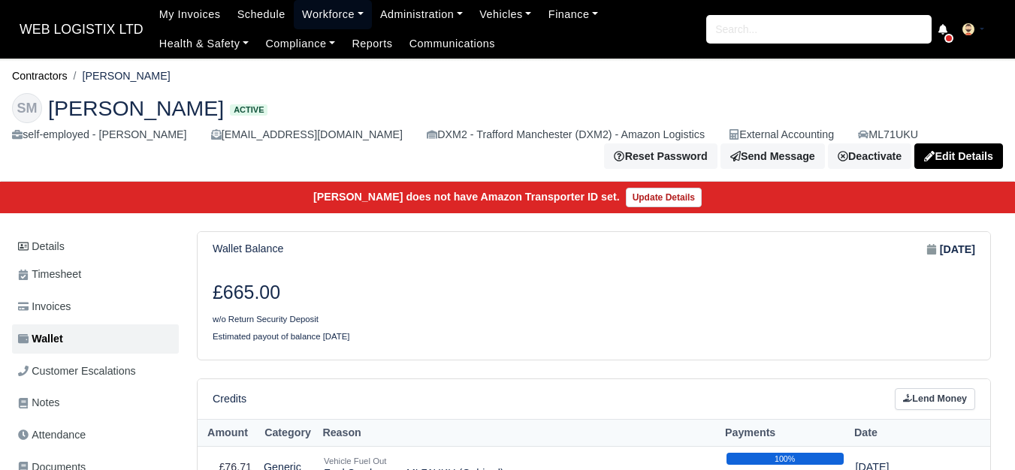
click at [302, 20] on link "Workforce" at bounding box center [333, 14] width 78 height 29
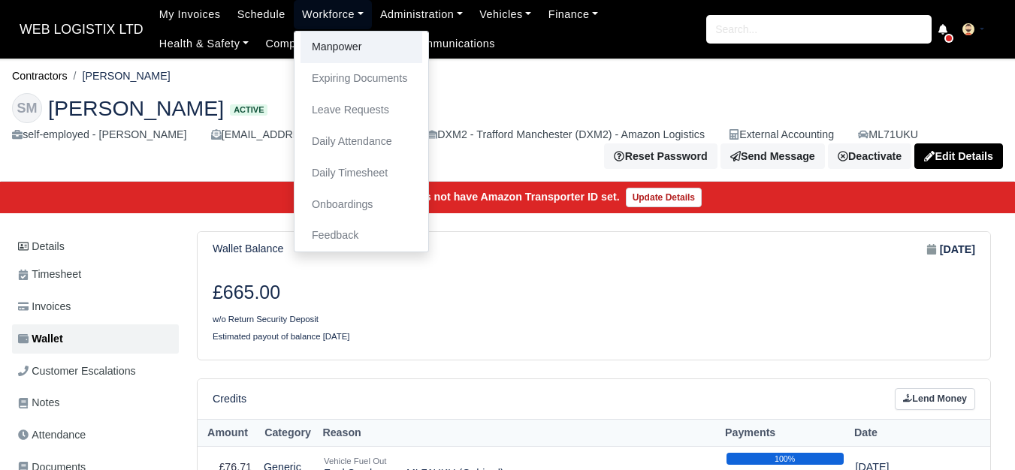
click at [313, 54] on link "Manpower" at bounding box center [362, 48] width 122 height 32
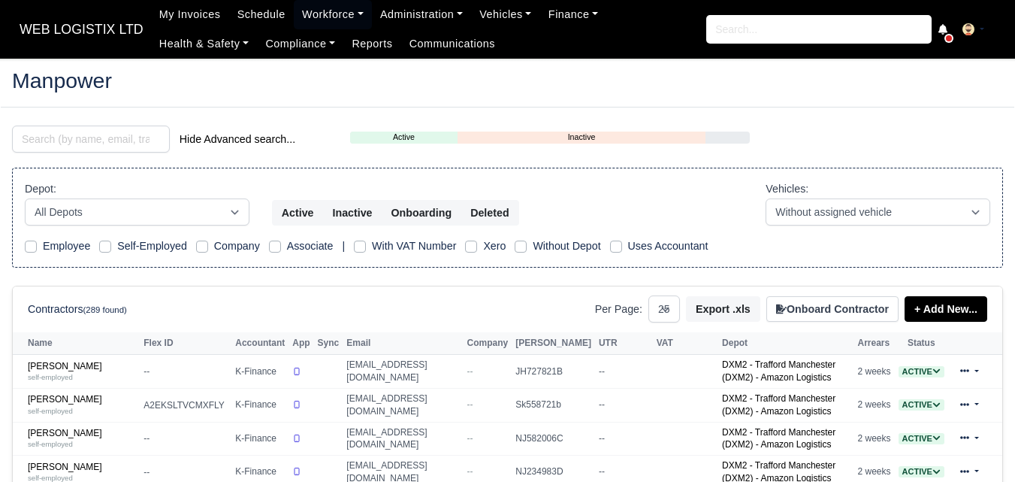
select select "25"
click at [80, 142] on input "search" at bounding box center [91, 138] width 158 height 27
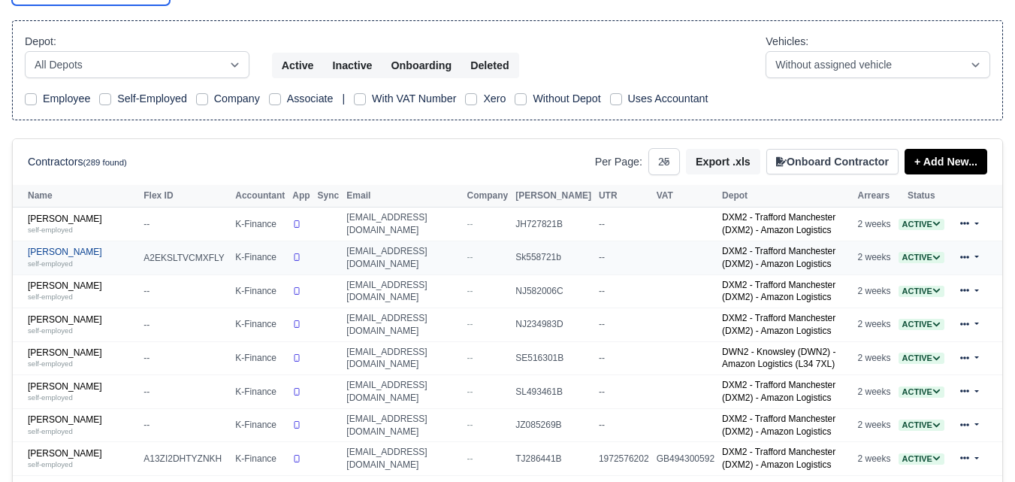
scroll to position [250, 0]
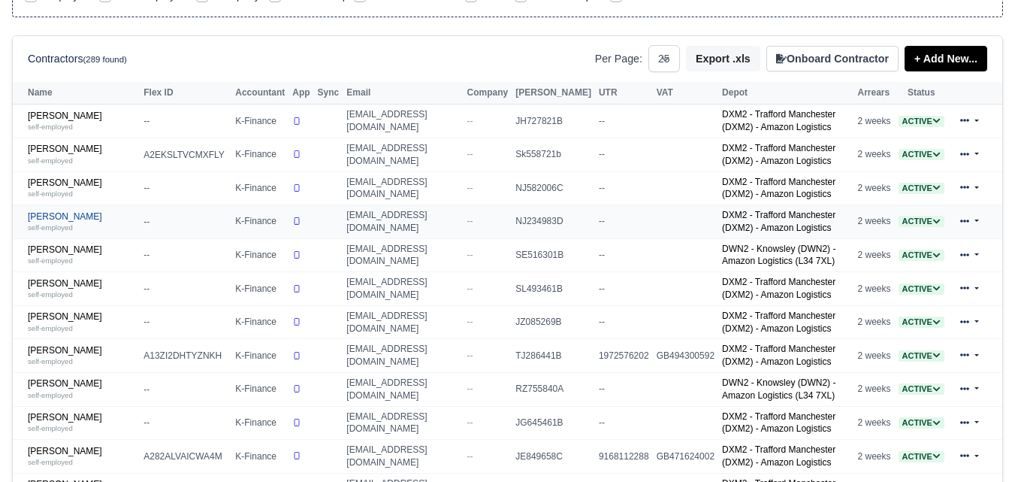
click at [82, 213] on link "Ajithkumar Annadurai self-employed" at bounding box center [82, 222] width 108 height 22
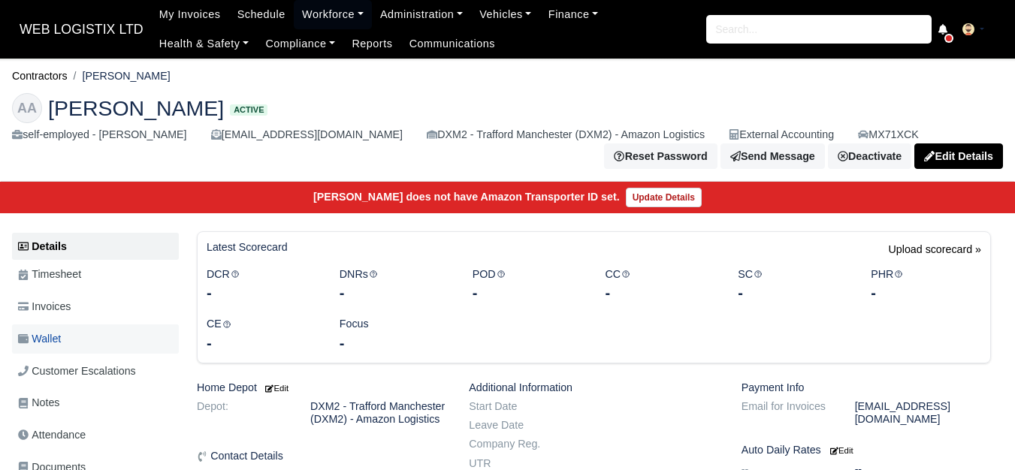
click at [57, 353] on link "Wallet" at bounding box center [95, 339] width 167 height 29
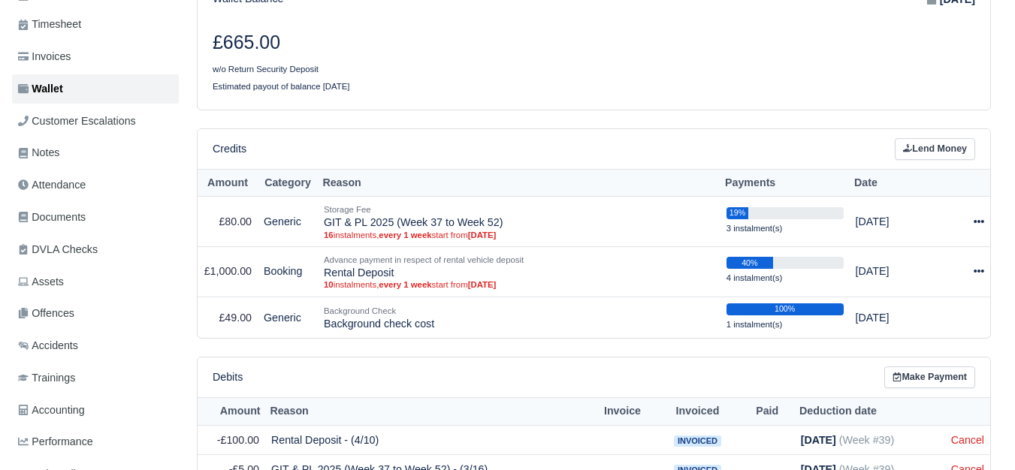
scroll to position [250, 0]
